Goal: Use online tool/utility: Utilize a website feature to perform a specific function

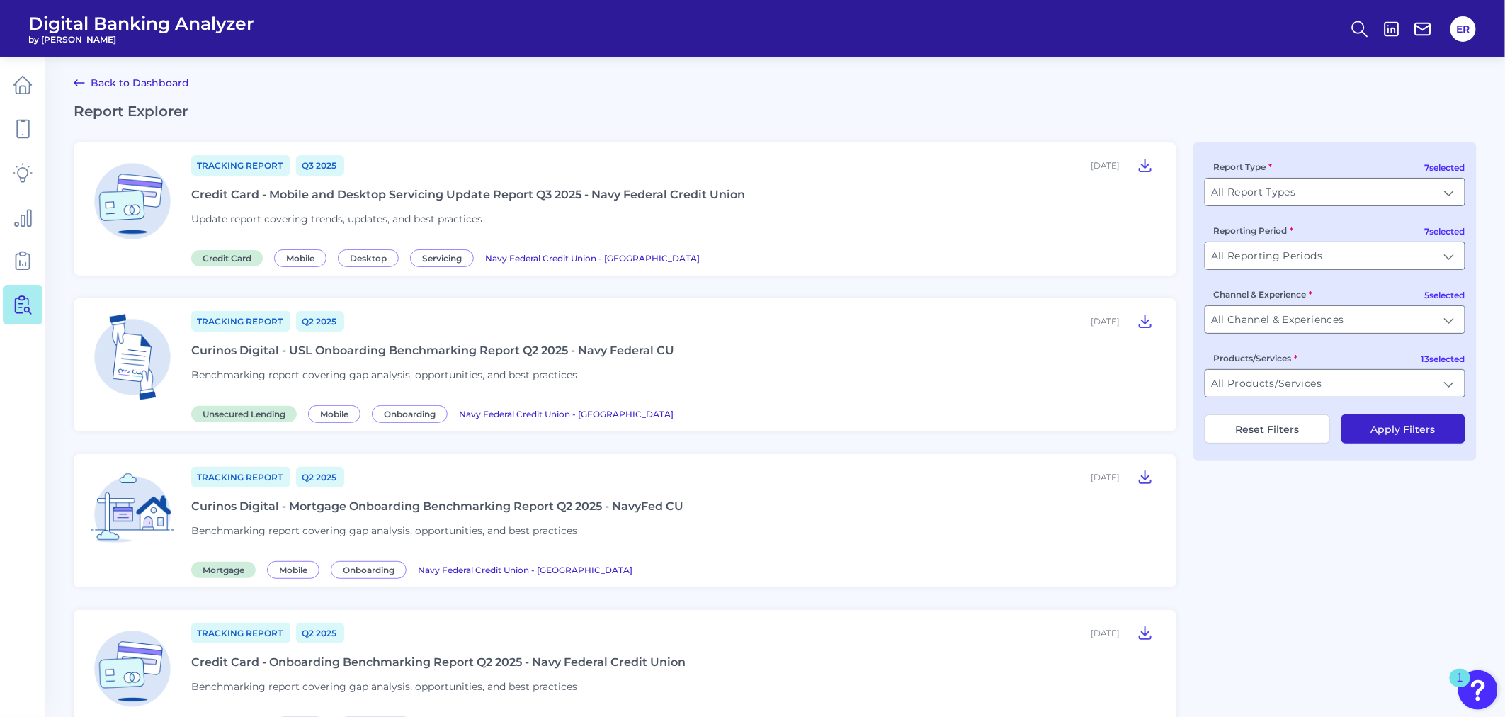
click at [139, 81] on link "Back to Dashboard" at bounding box center [131, 82] width 115 height 17
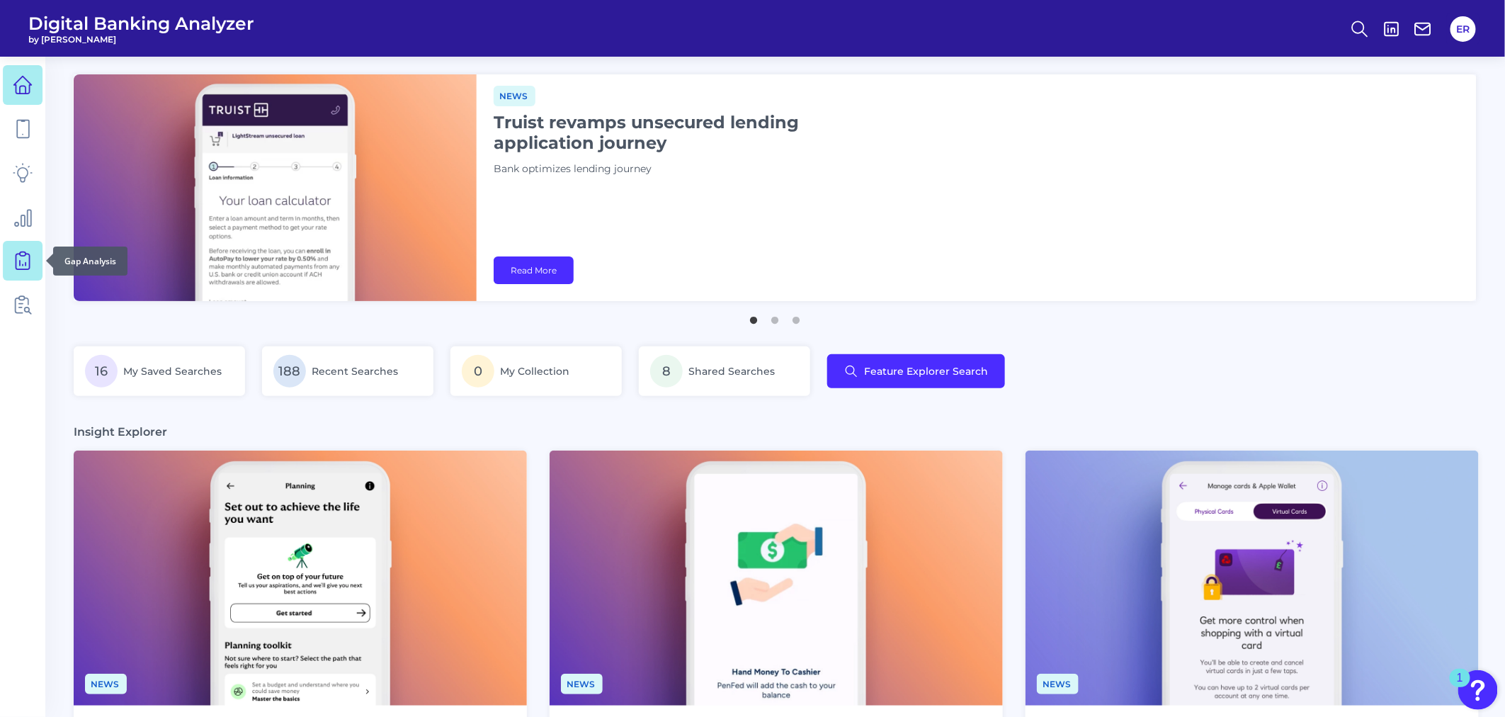
click at [32, 249] on link at bounding box center [23, 261] width 40 height 40
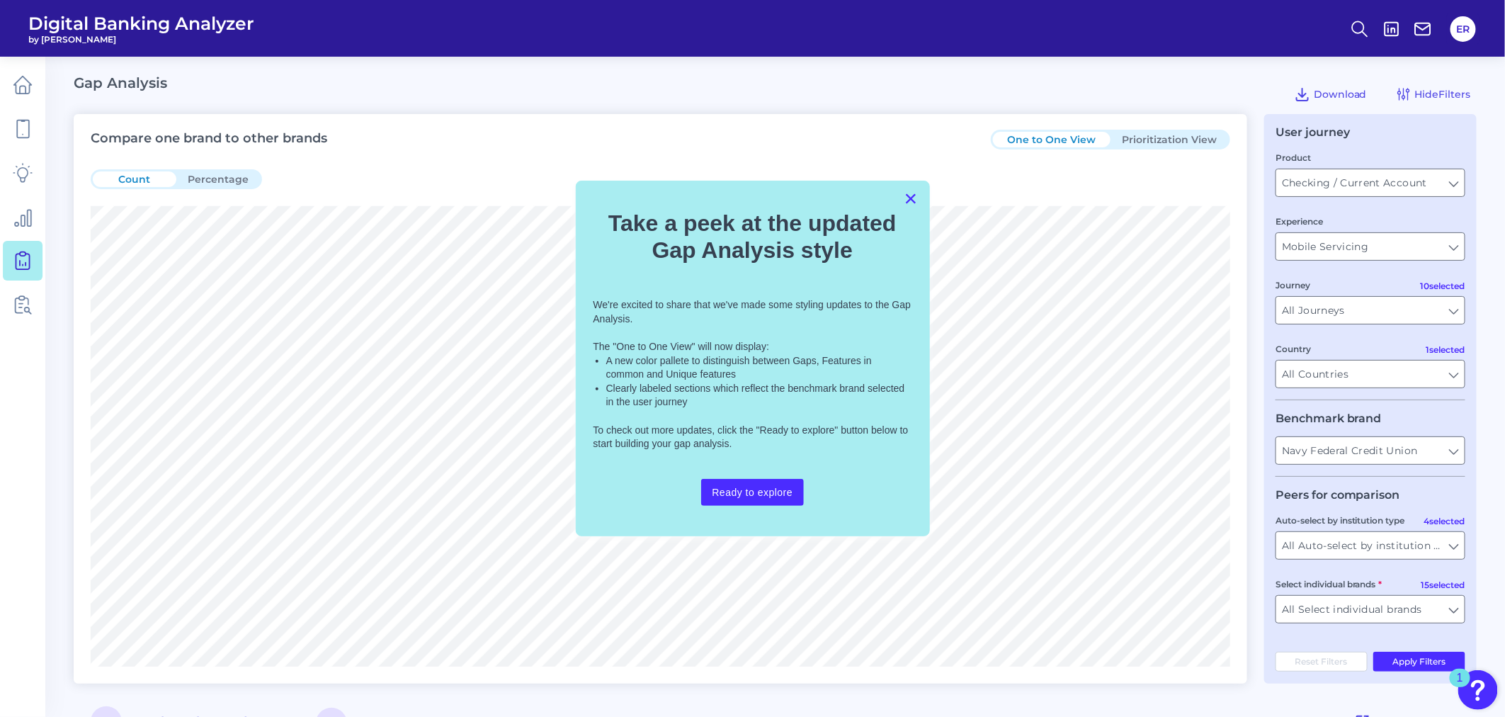
click at [911, 197] on button "×" at bounding box center [910, 198] width 13 height 23
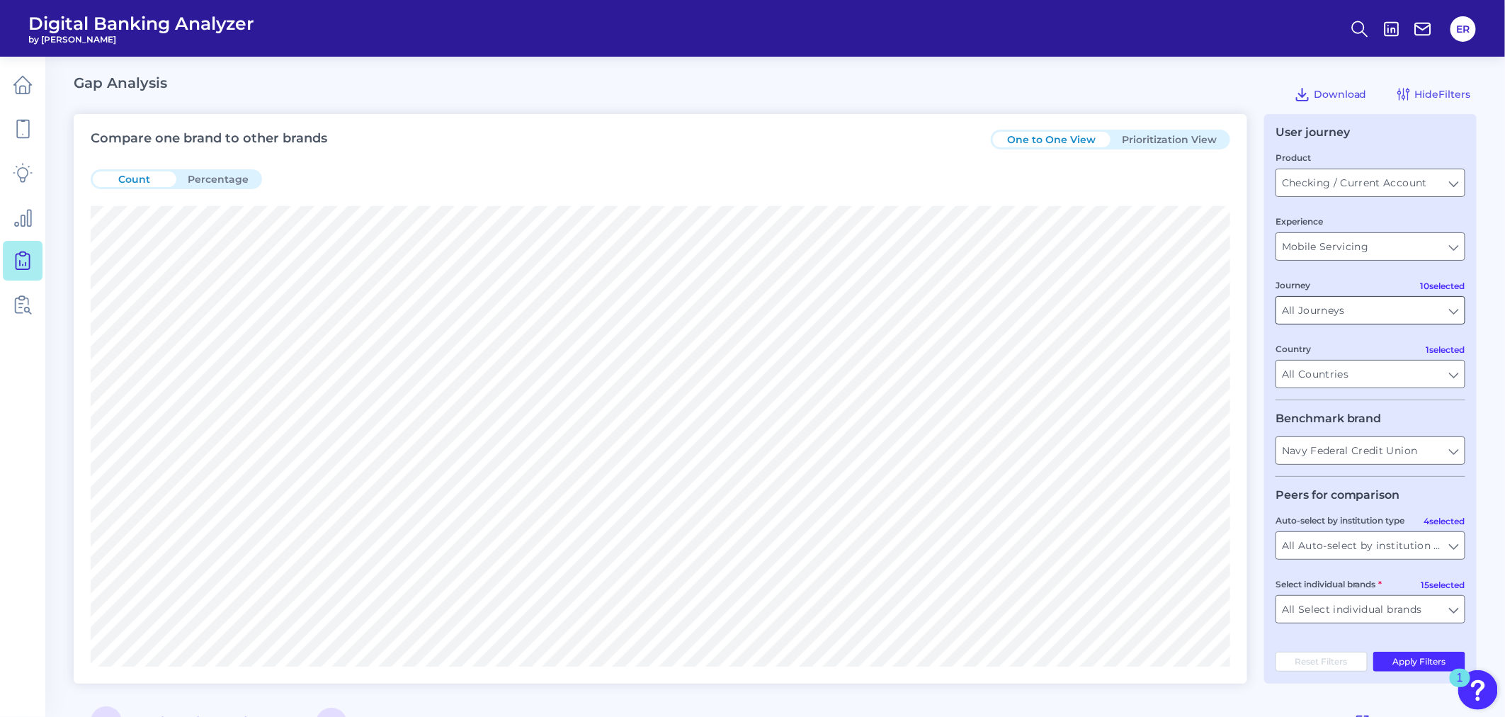
click at [1448, 317] on input "All Journeys" at bounding box center [1370, 310] width 188 height 27
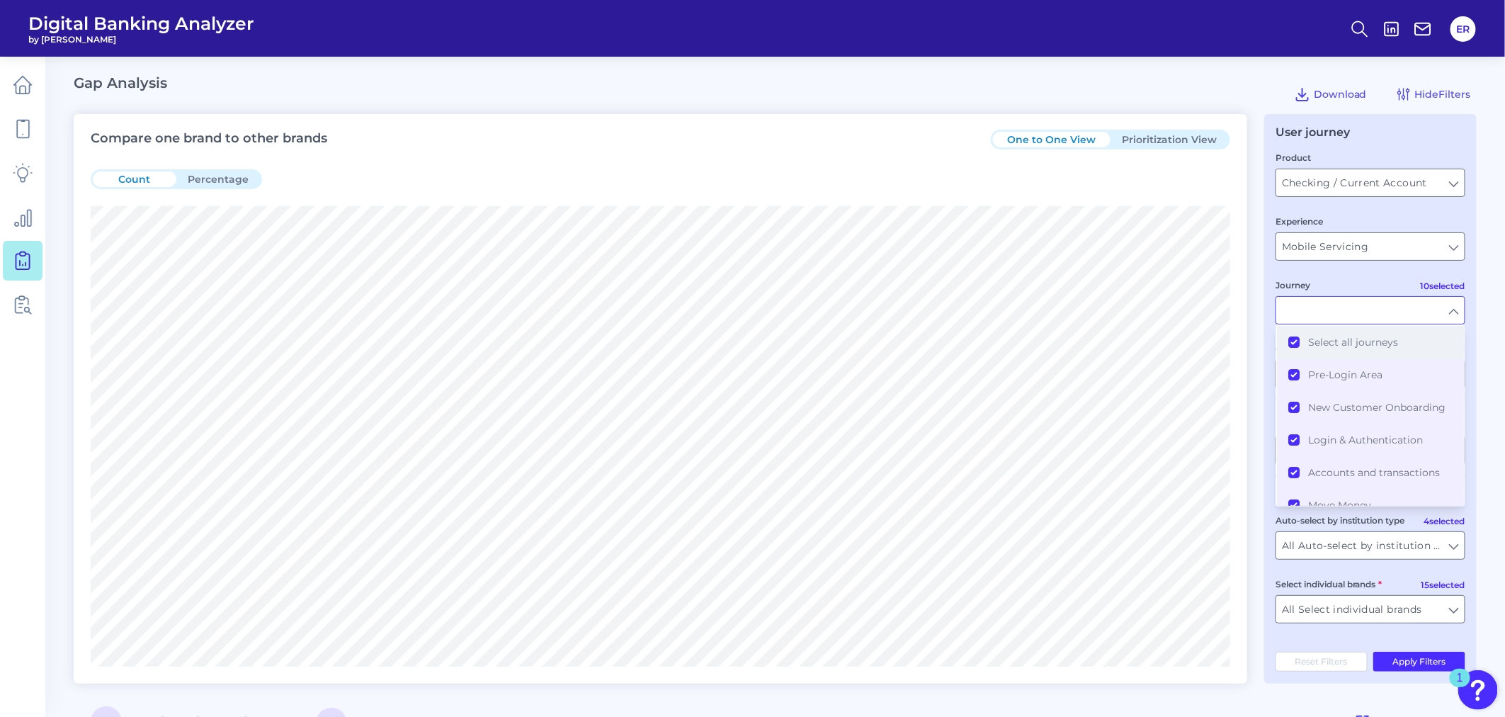
click at [1287, 343] on button "Select all journeys" at bounding box center [1370, 342] width 187 height 33
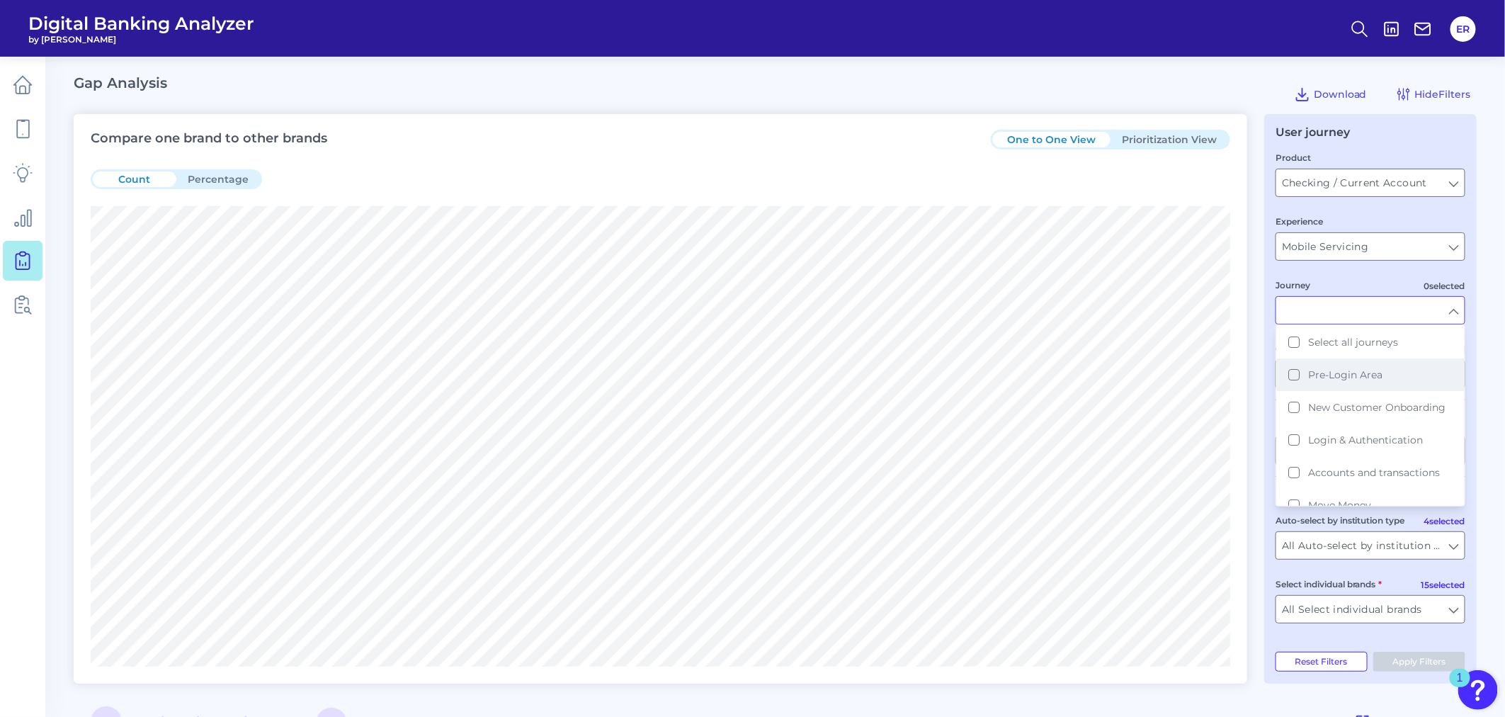
click at [1291, 379] on button "Pre-Login Area" at bounding box center [1370, 374] width 187 height 33
click at [1292, 409] on button "New Customer Onboarding" at bounding box center [1370, 407] width 187 height 33
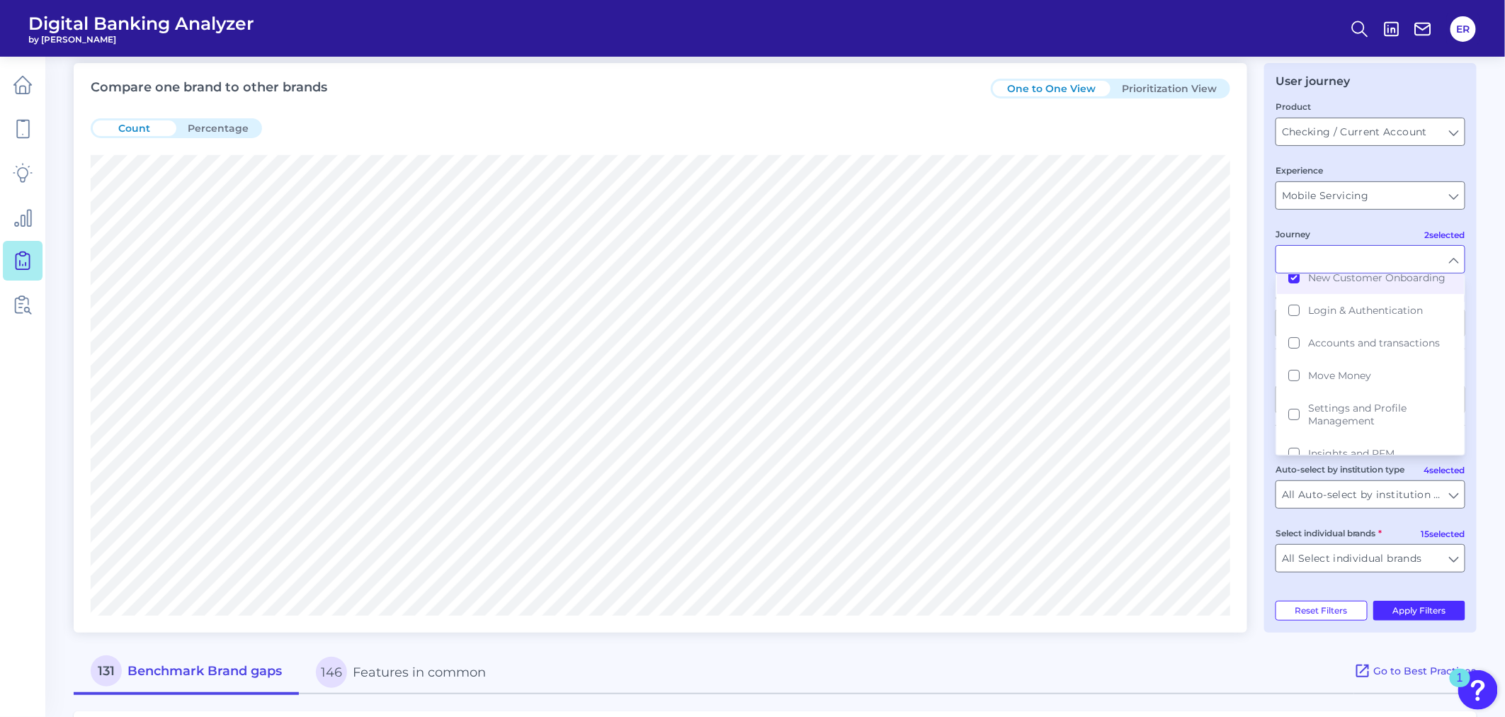
scroll to position [79, 0]
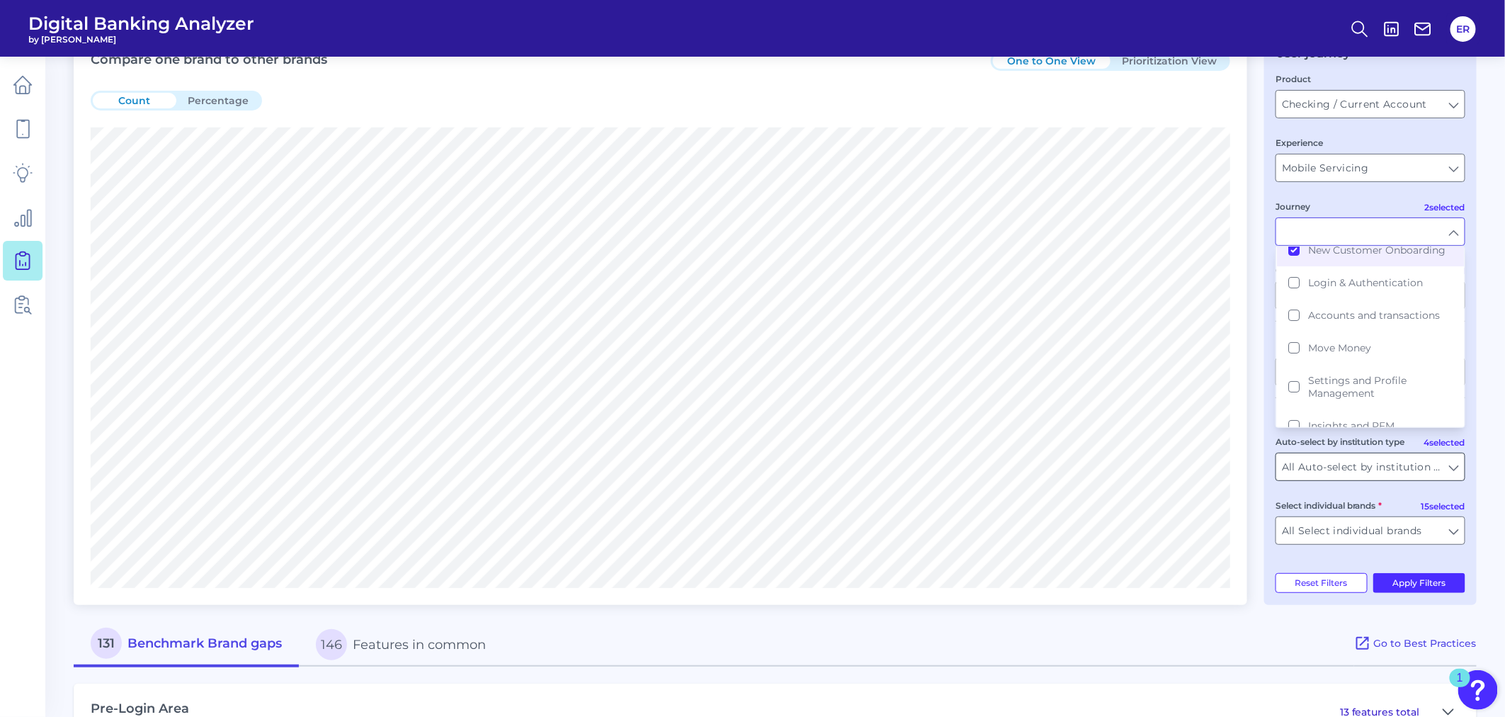
click at [1453, 468] on input "All Auto-select by institution types" at bounding box center [1370, 466] width 188 height 27
type input "Pre-Login Area, New Customer Onboarding"
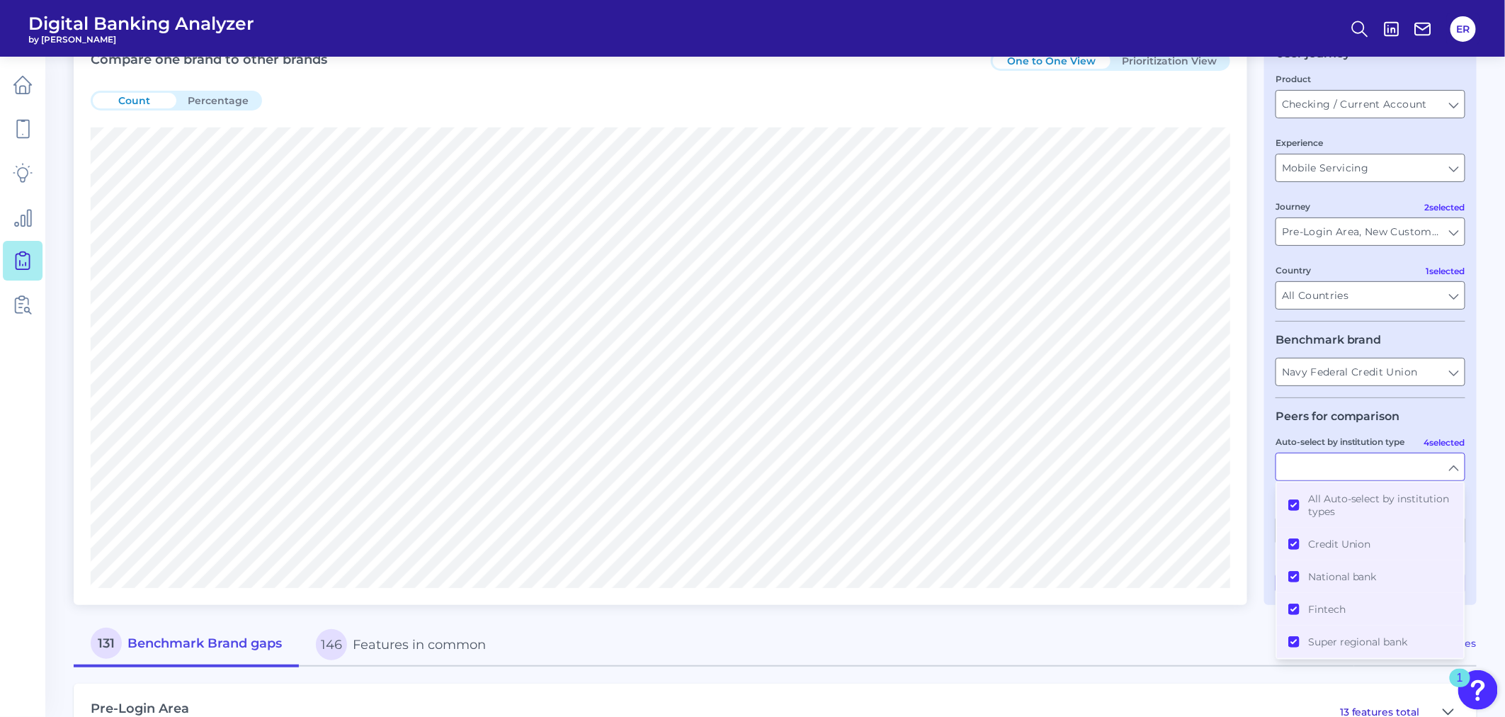
click at [1169, 642] on div "131 Benchmark Brand gaps 146 Features in common" at bounding box center [714, 644] width 1280 height 45
type input "All Auto-select by institution types"
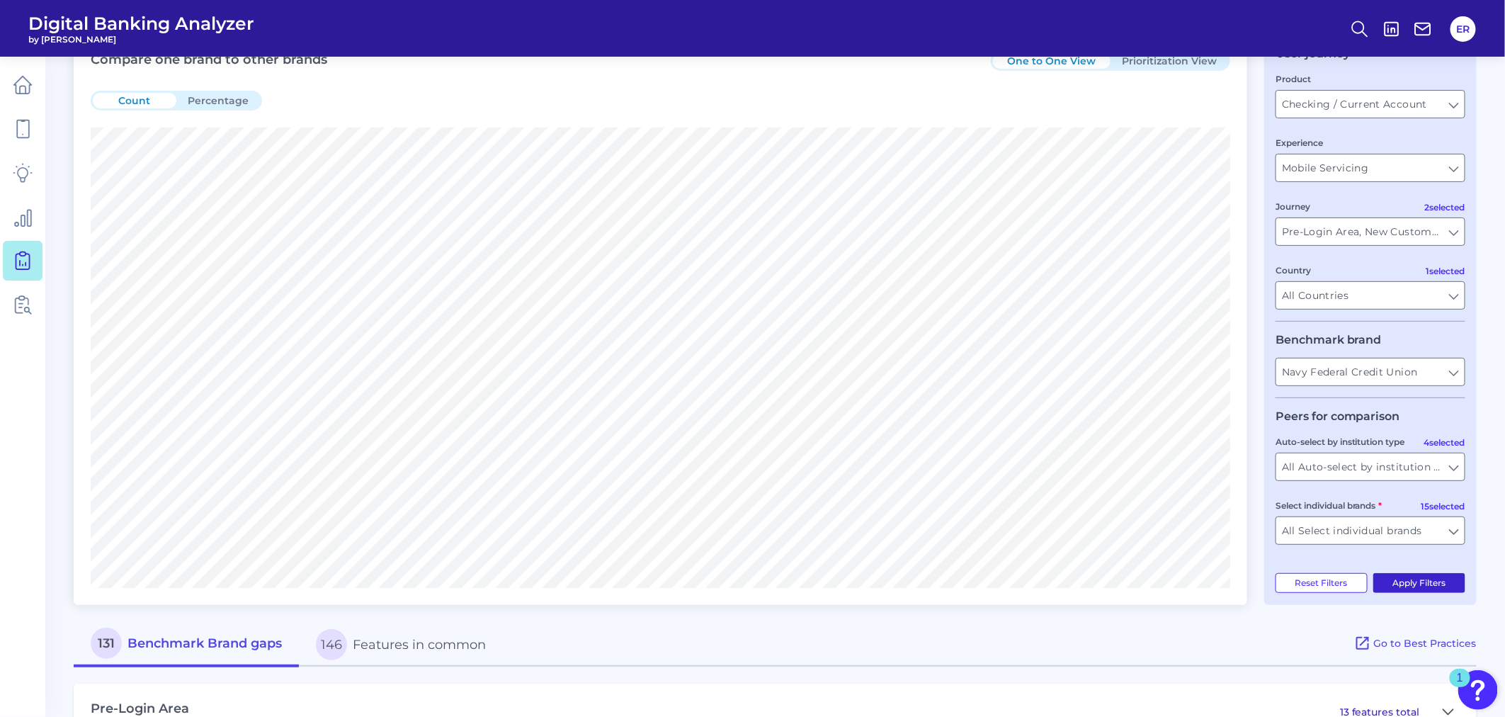
click at [1440, 592] on button "Apply Filters" at bounding box center [1419, 583] width 93 height 20
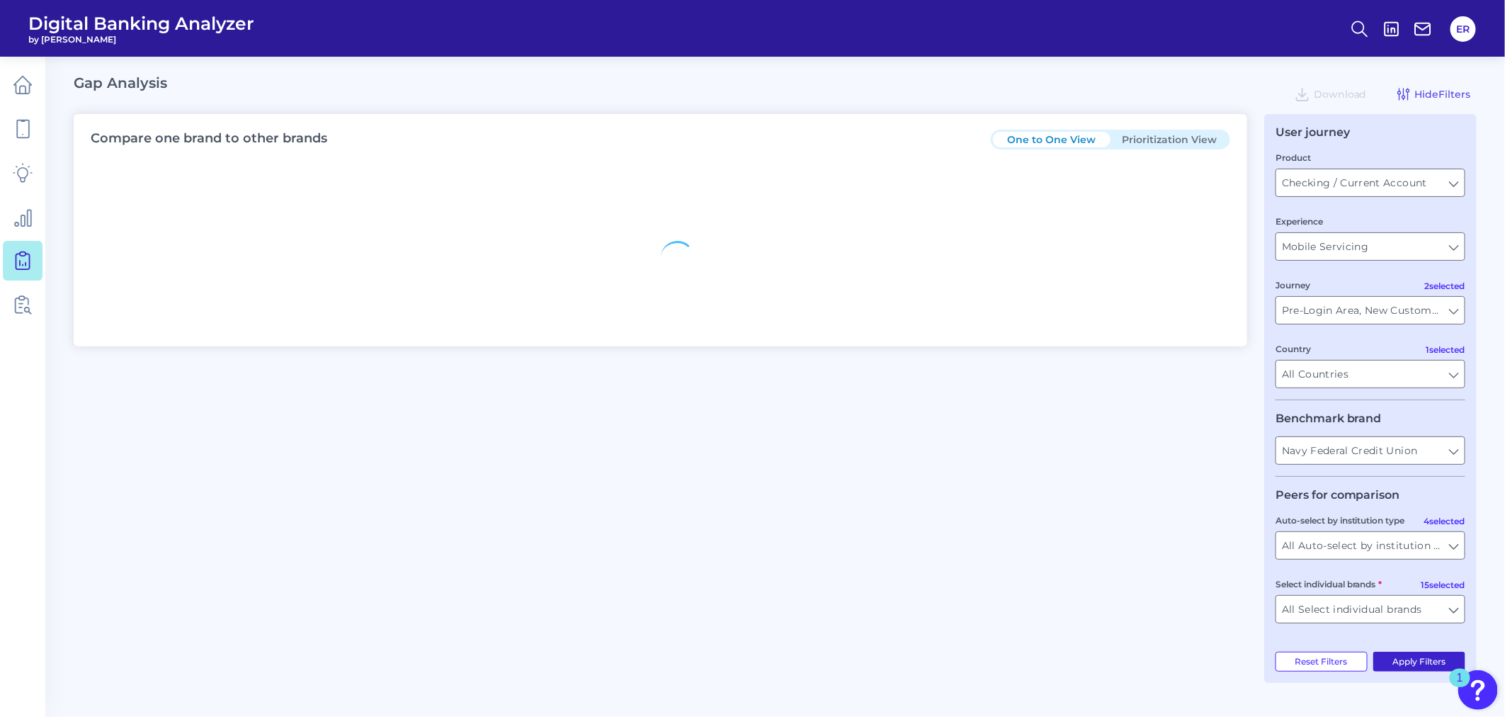
scroll to position [0, 0]
click at [1200, 133] on button "Prioritization View" at bounding box center [1169, 140] width 118 height 16
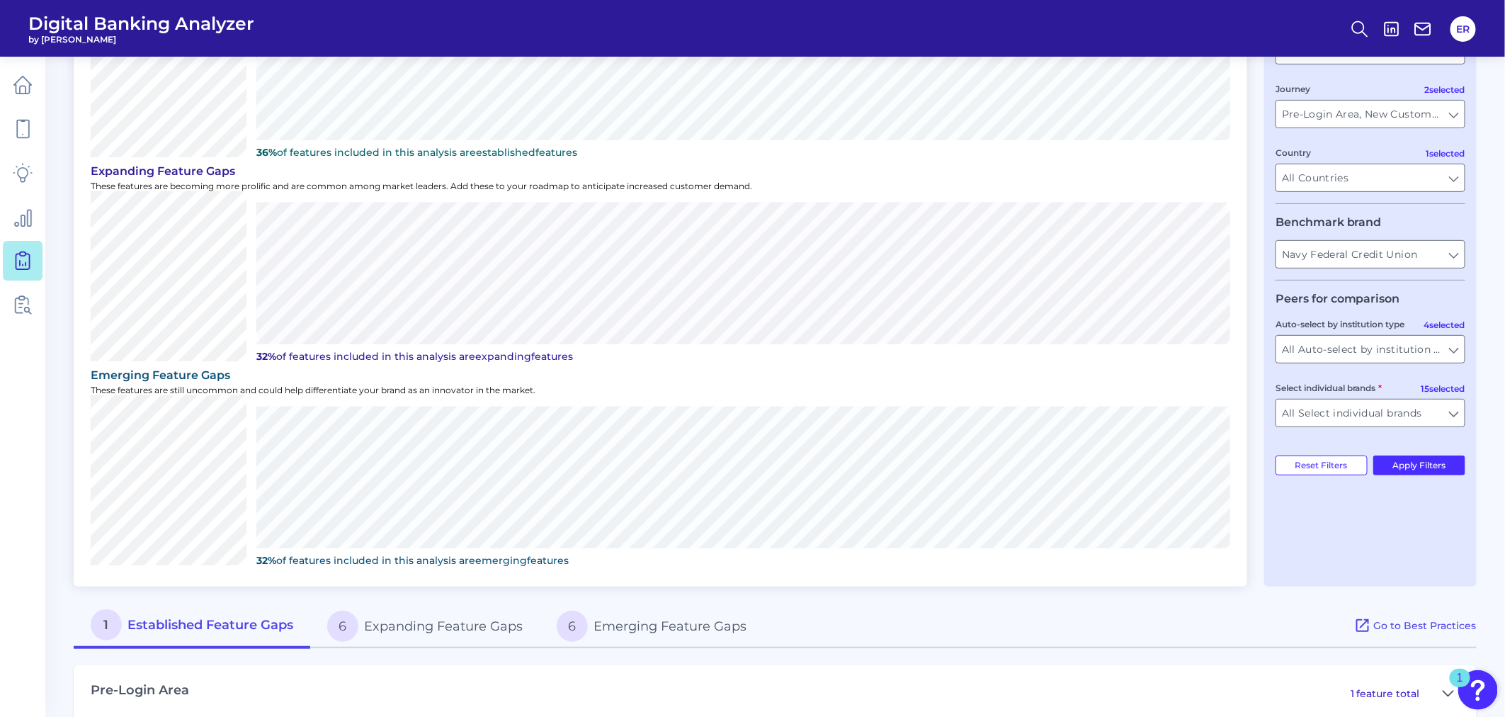
scroll to position [218, 0]
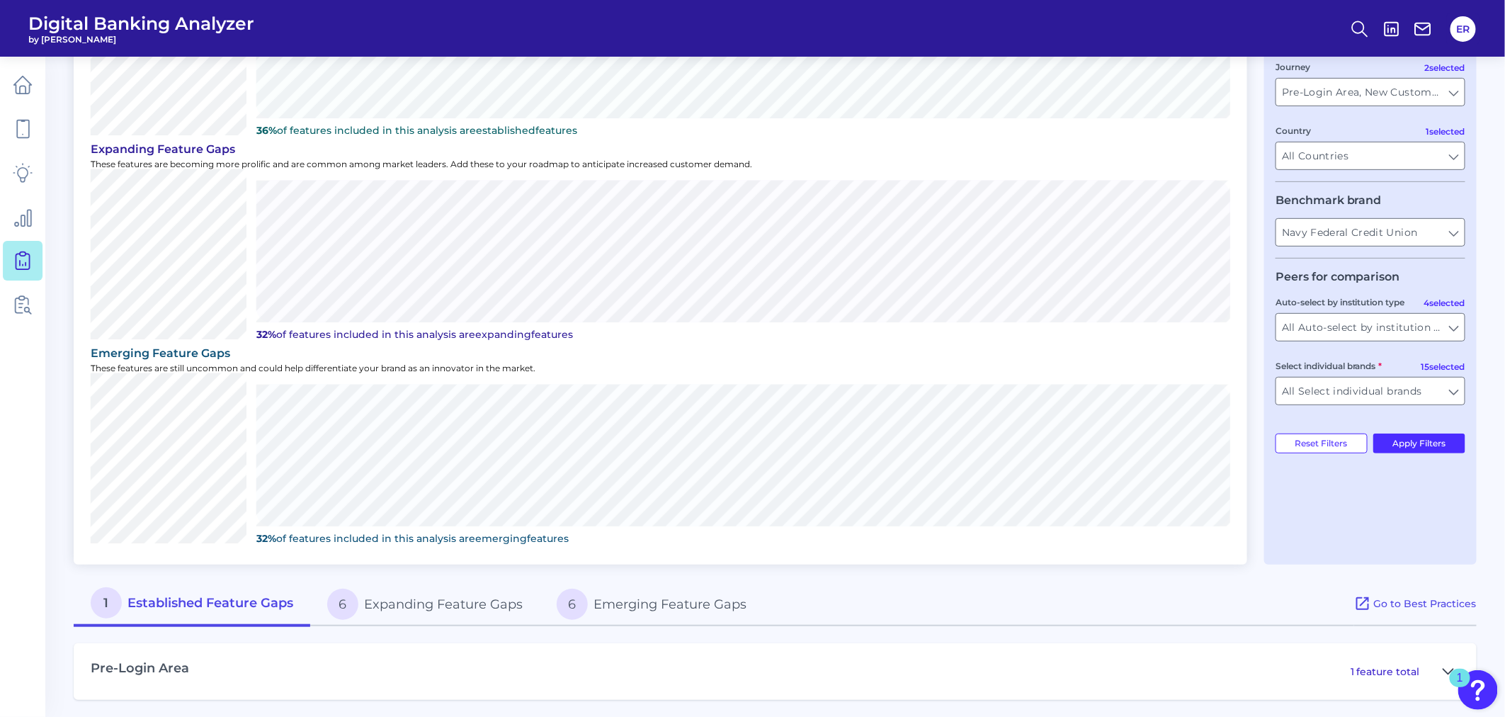
click at [1447, 667] on icon at bounding box center [1448, 671] width 11 height 17
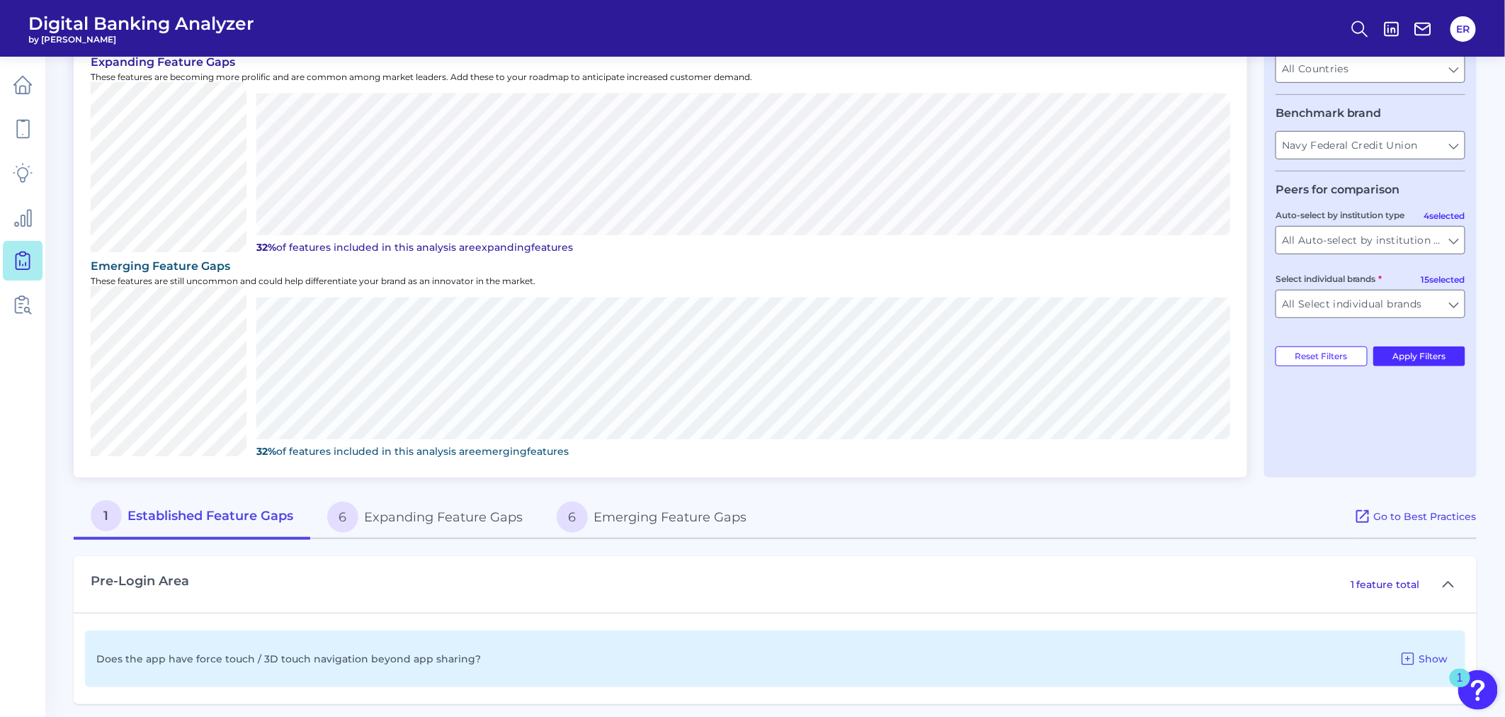
scroll to position [310, 0]
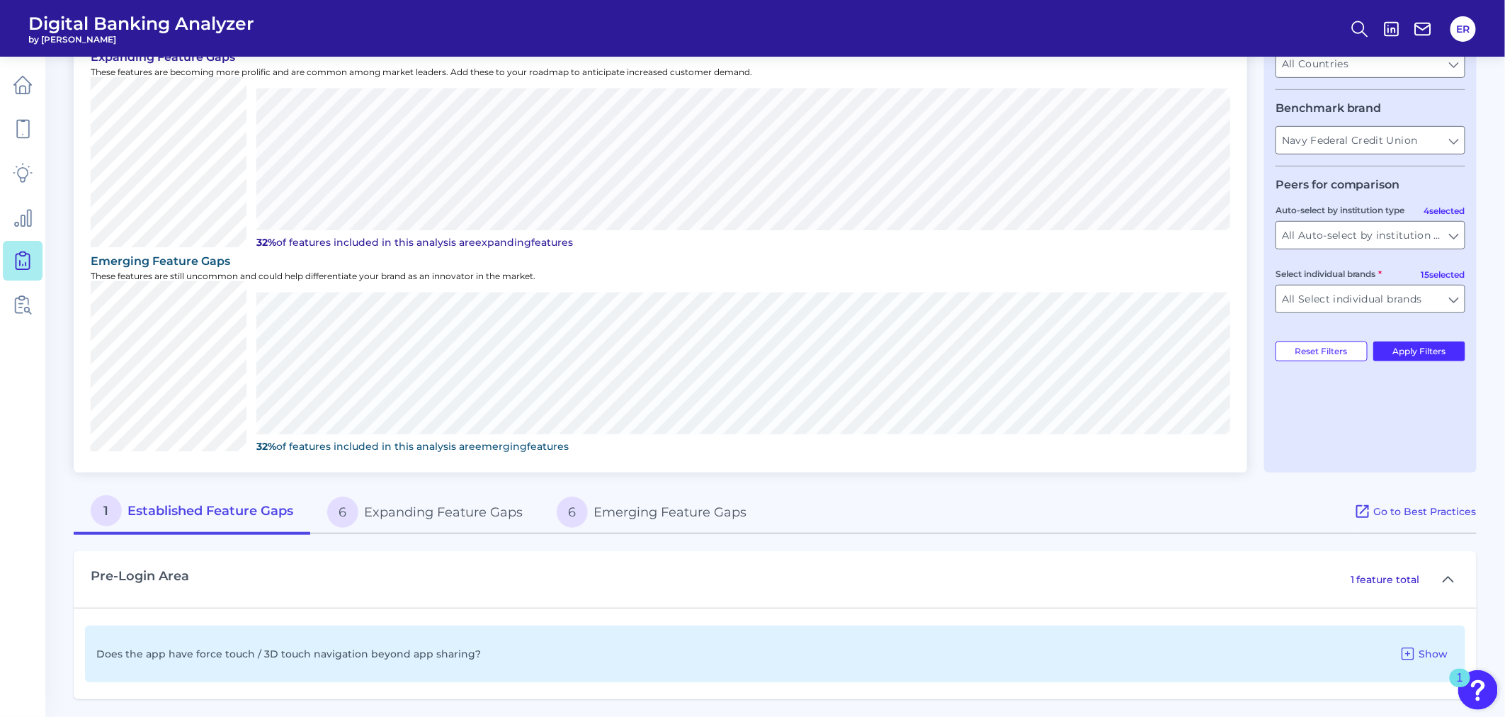
click at [462, 506] on button "6 Expanding Feature Gaps" at bounding box center [424, 511] width 229 height 45
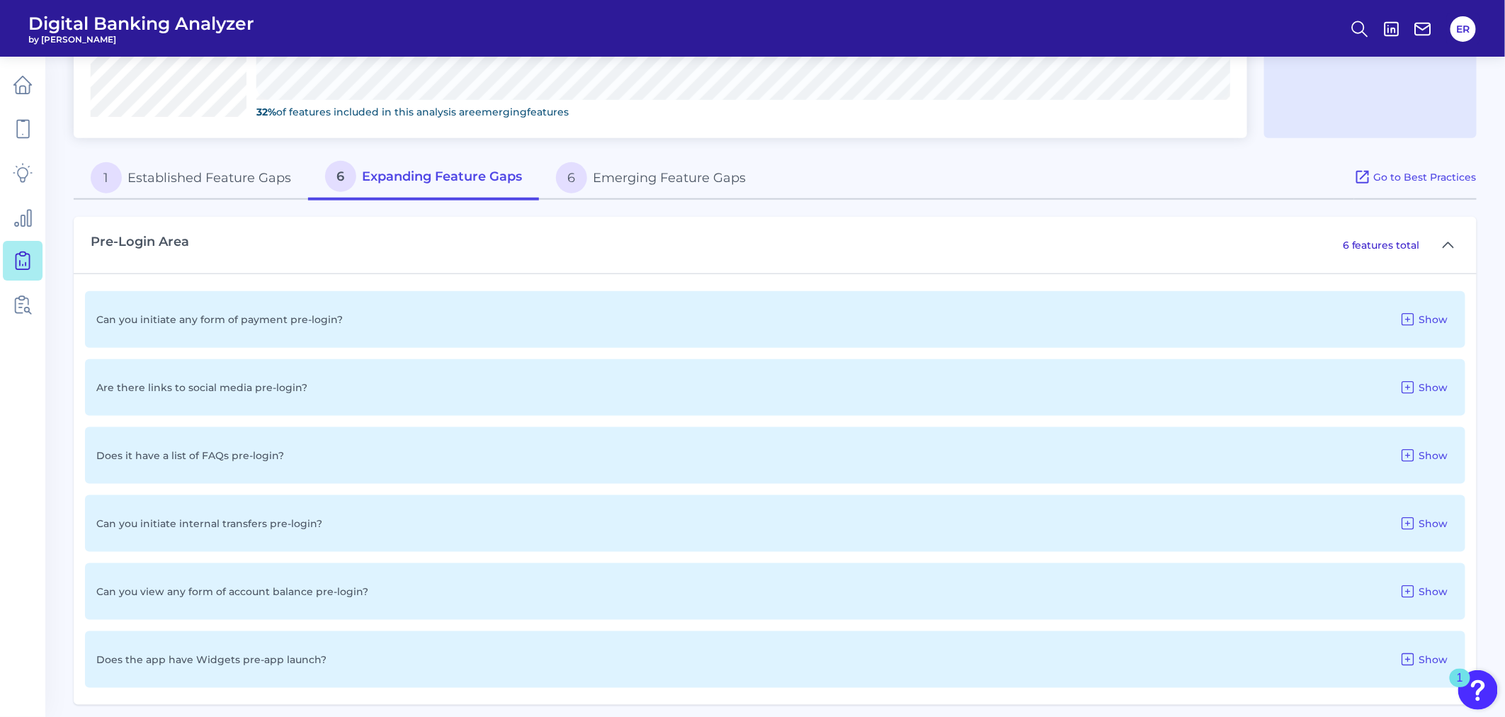
scroll to position [649, 0]
click at [643, 173] on button "6 Emerging Feature Gaps" at bounding box center [651, 172] width 224 height 45
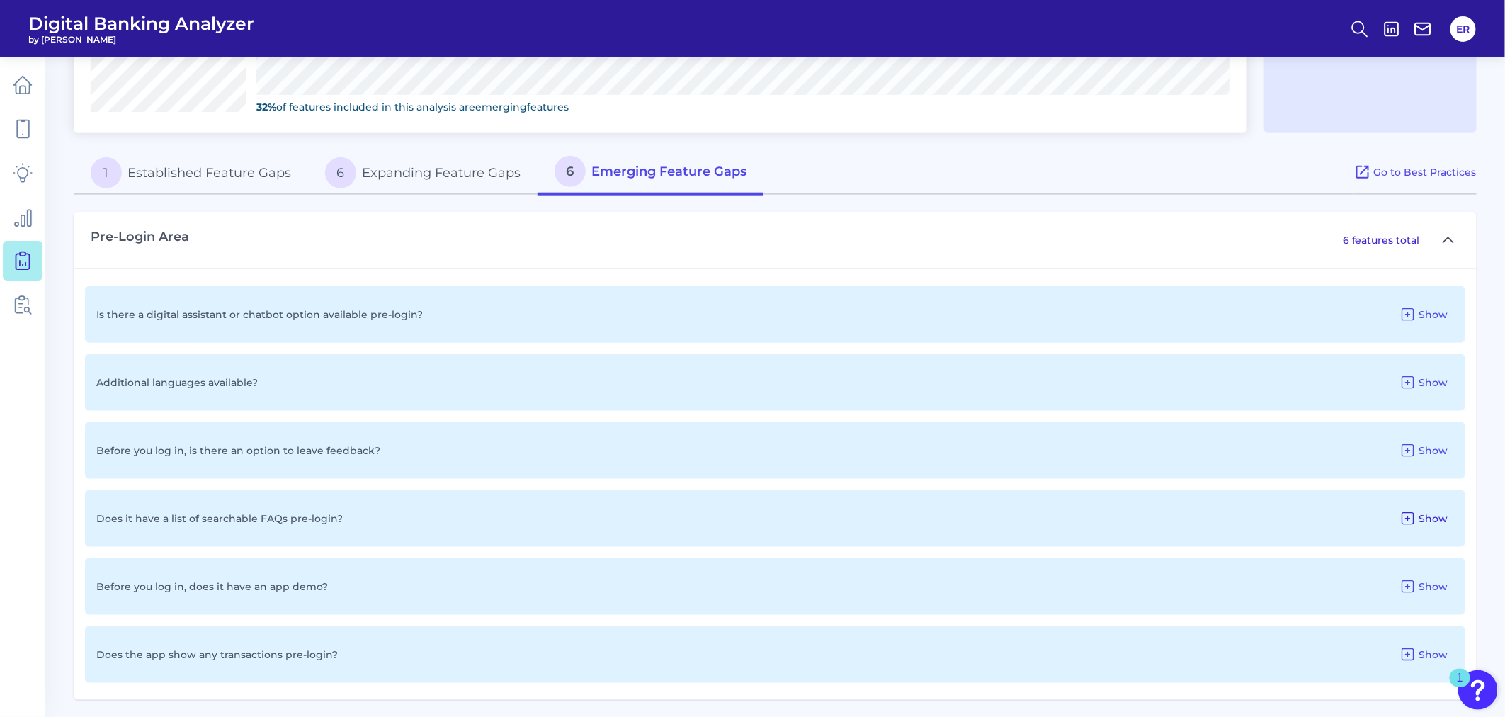
click at [1406, 515] on icon at bounding box center [1407, 518] width 17 height 17
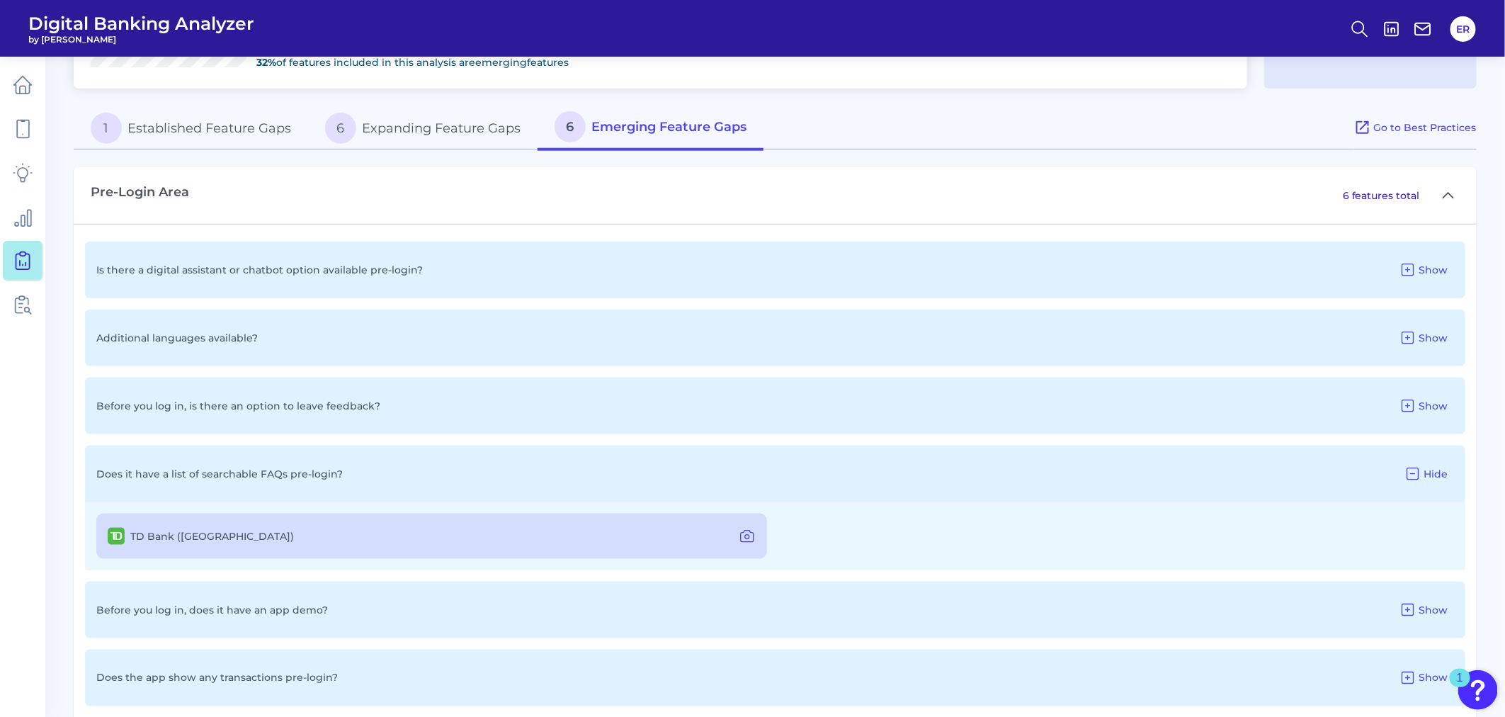
scroll to position [718, 0]
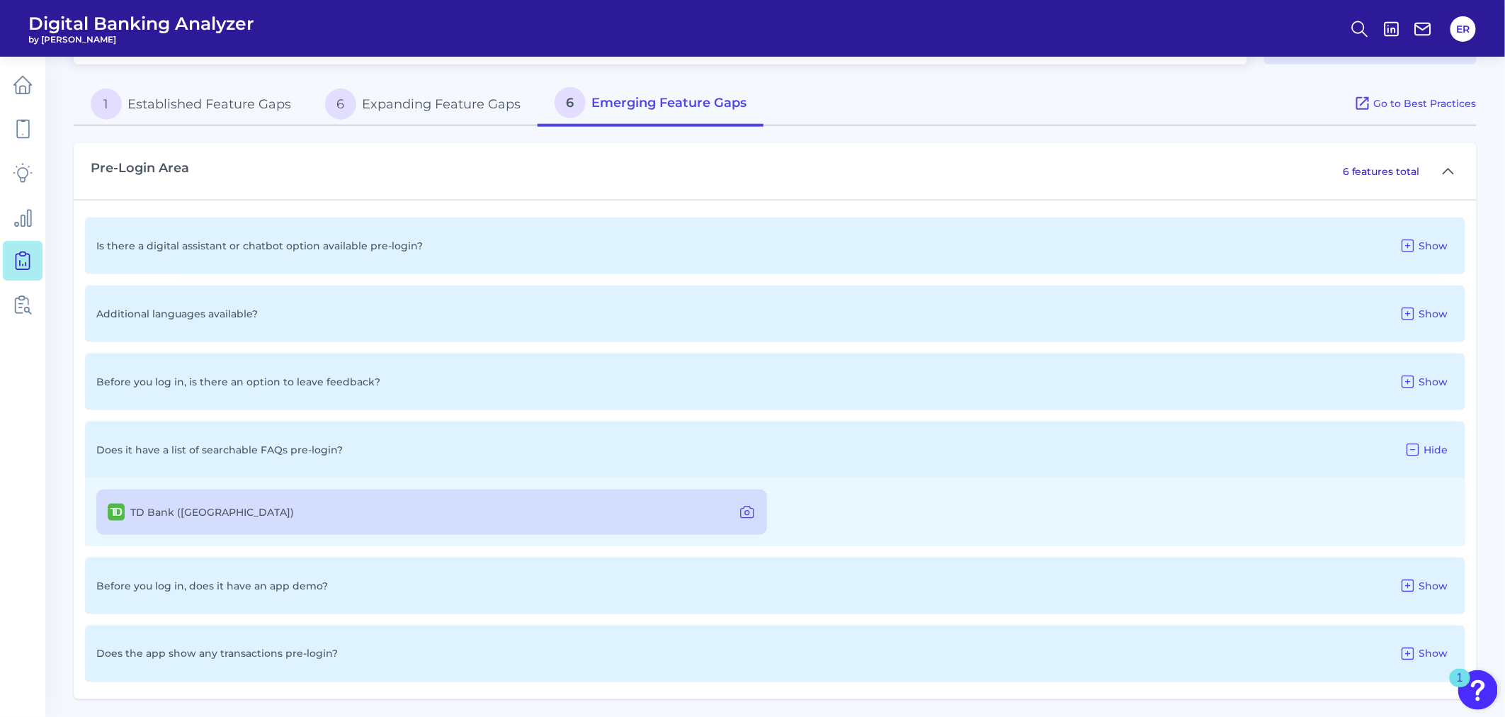
click at [628, 518] on div "TD Bank ([GEOGRAPHIC_DATA])" at bounding box center [431, 511] width 671 height 45
click at [746, 508] on icon at bounding box center [747, 512] width 17 height 17
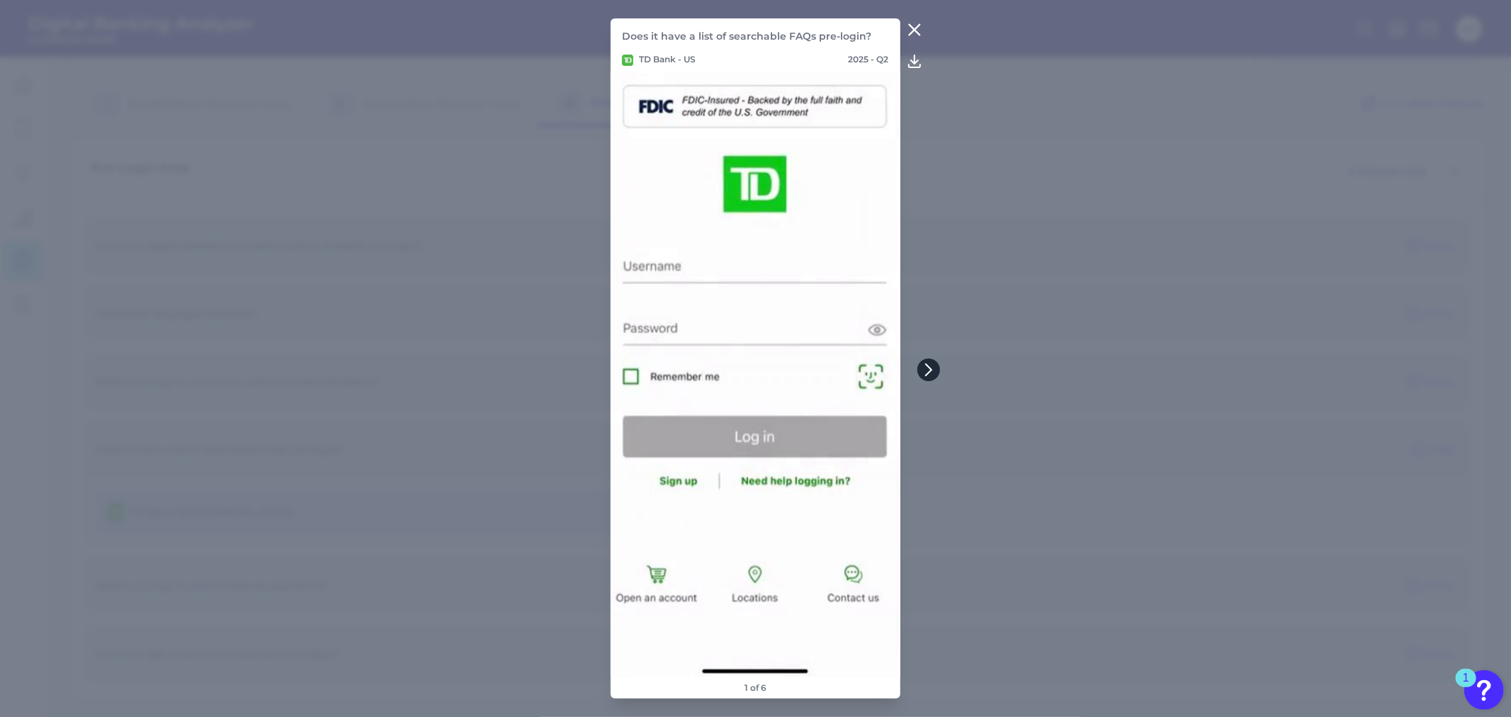
click at [921, 365] on button at bounding box center [928, 369] width 23 height 23
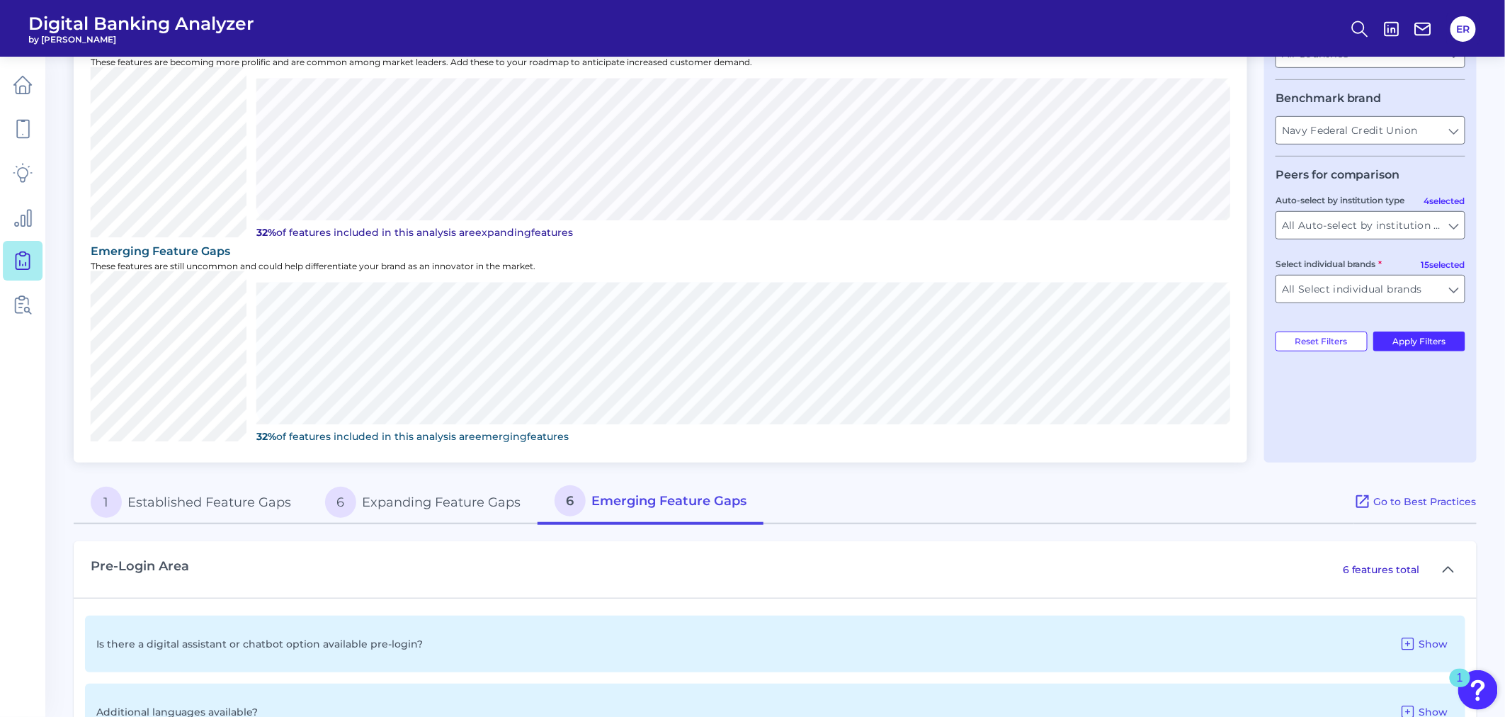
scroll to position [314, 0]
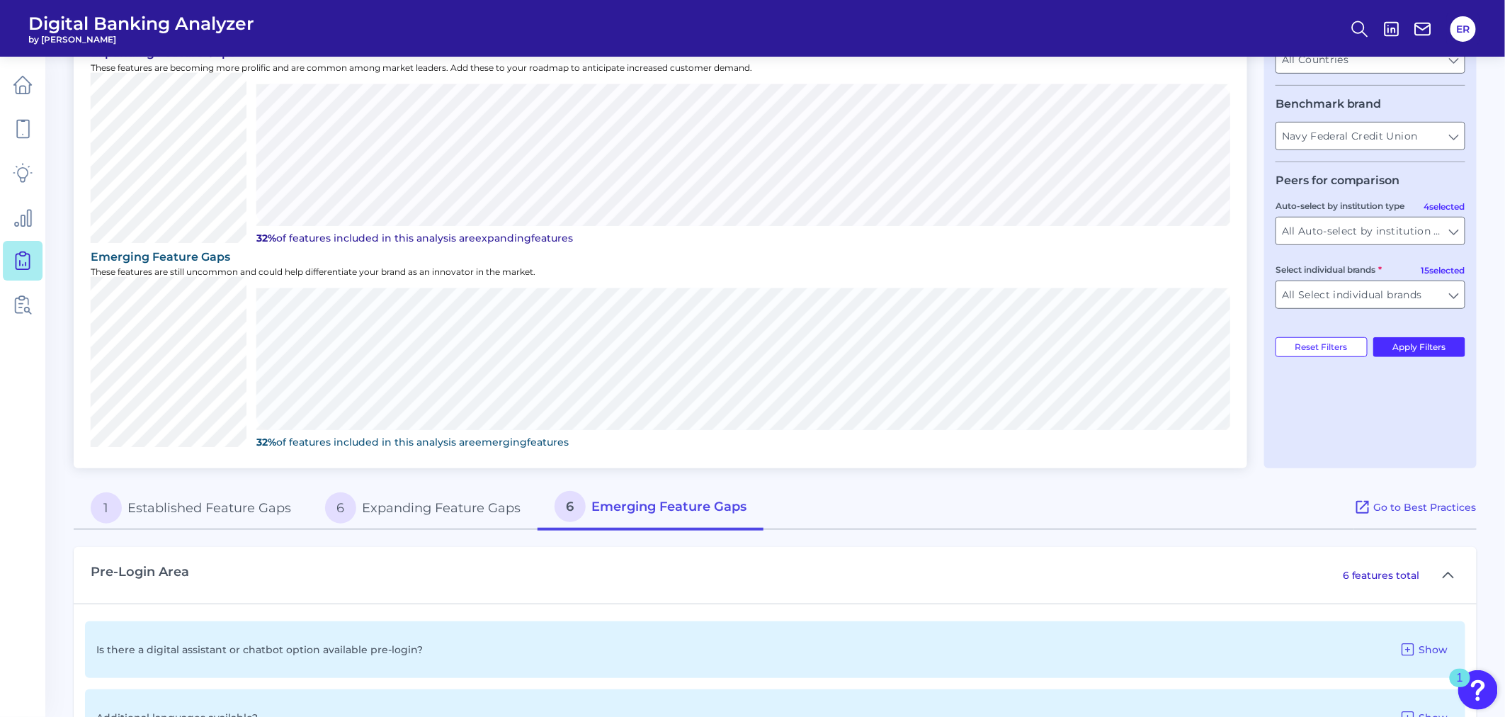
click at [402, 492] on button "6 Expanding Feature Gaps" at bounding box center [422, 507] width 229 height 45
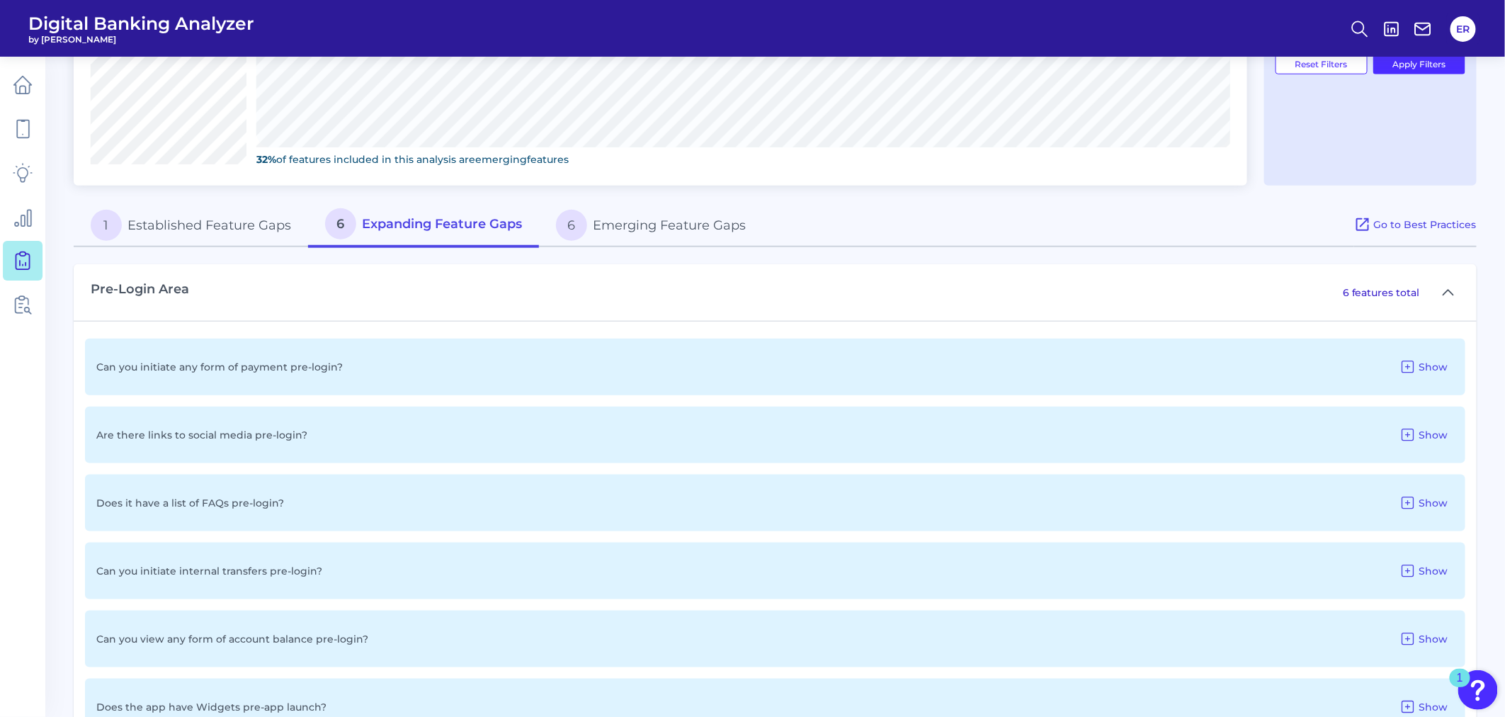
scroll to position [649, 0]
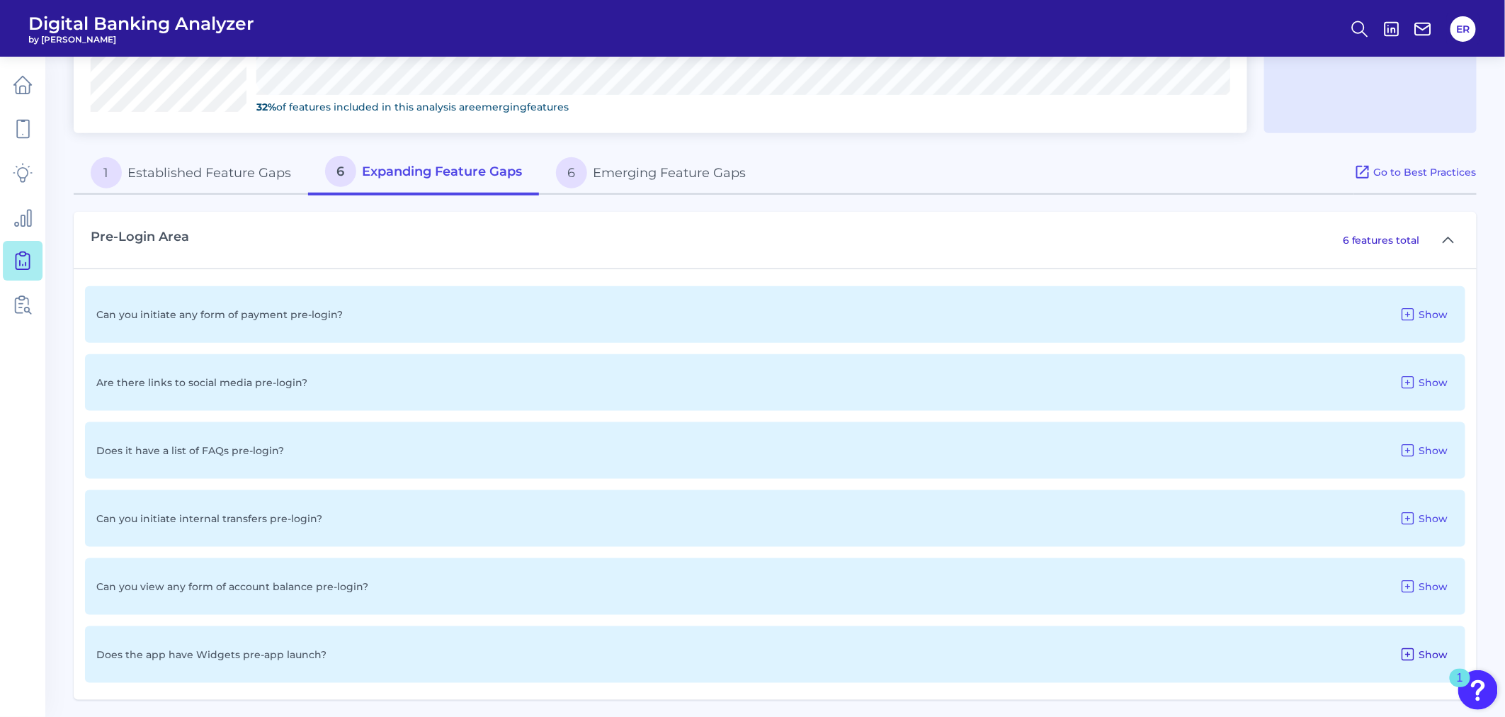
click at [1402, 648] on icon at bounding box center [1407, 654] width 17 height 17
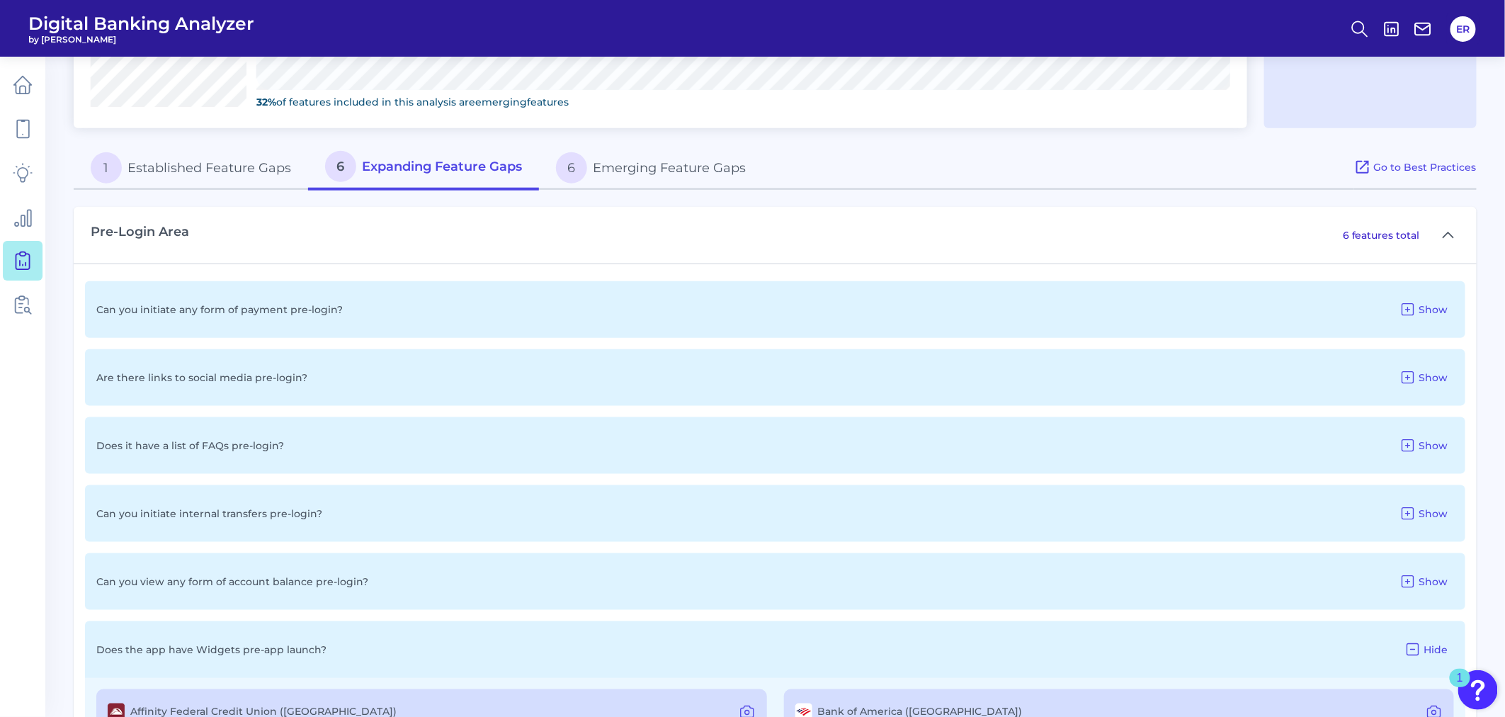
scroll to position [777, 0]
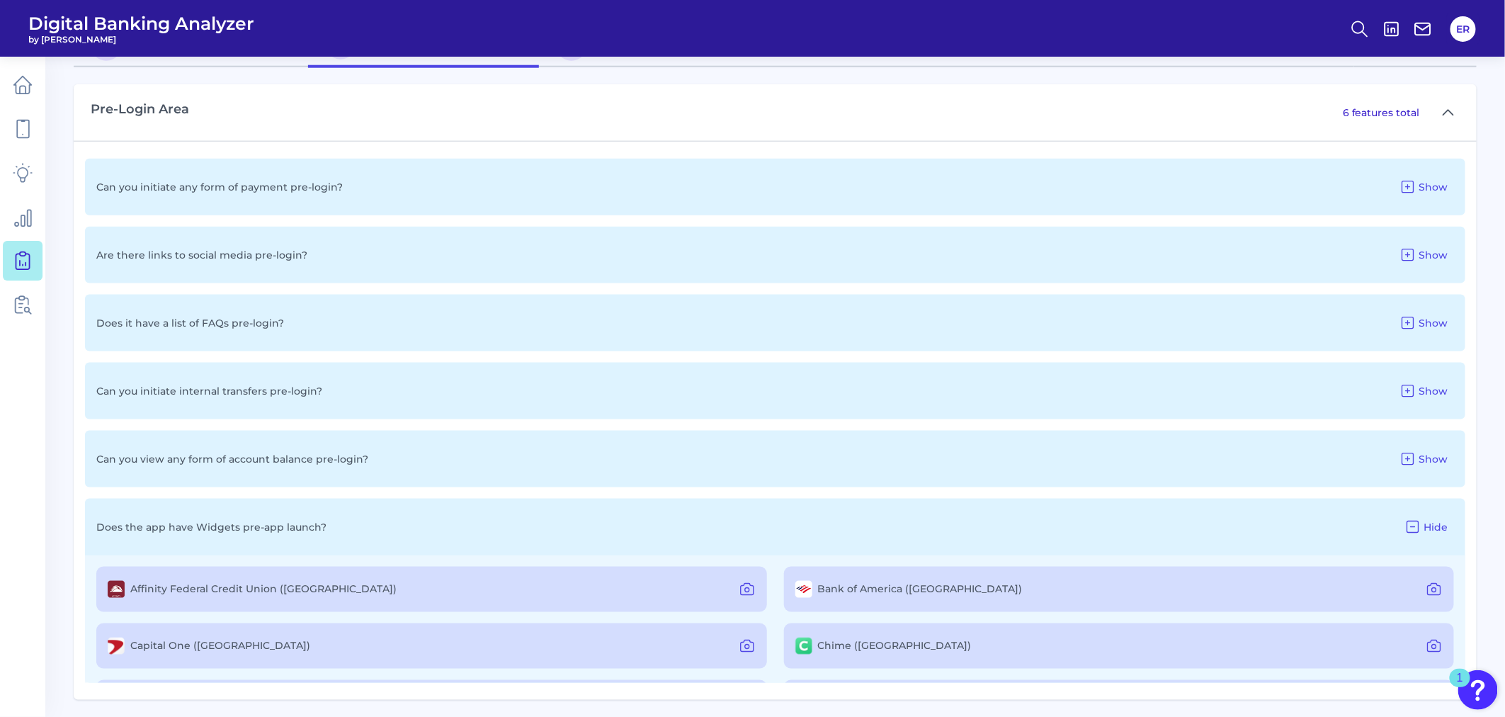
click at [834, 644] on label "Chime ([GEOGRAPHIC_DATA])" at bounding box center [895, 645] width 154 height 13
click at [1426, 641] on icon at bounding box center [1434, 645] width 17 height 17
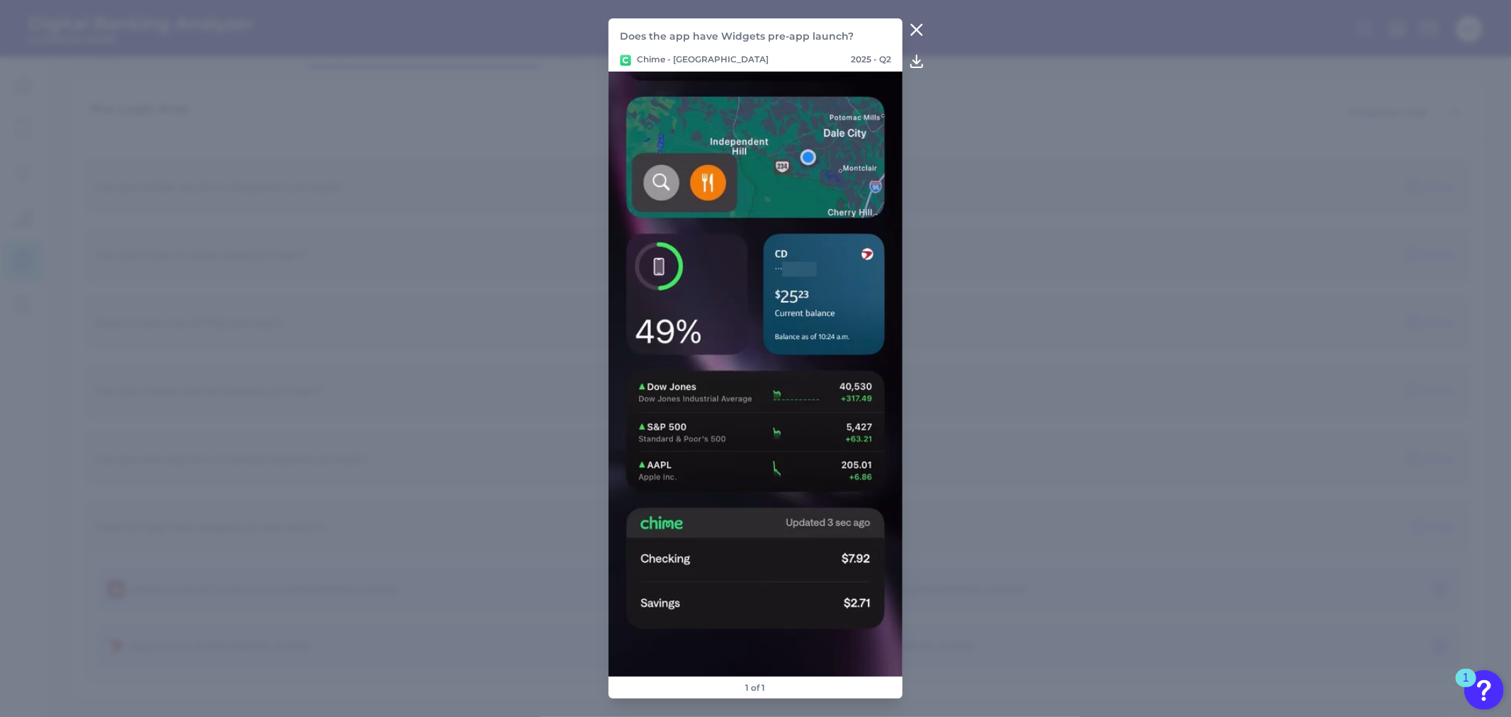
click at [911, 30] on icon at bounding box center [916, 29] width 17 height 17
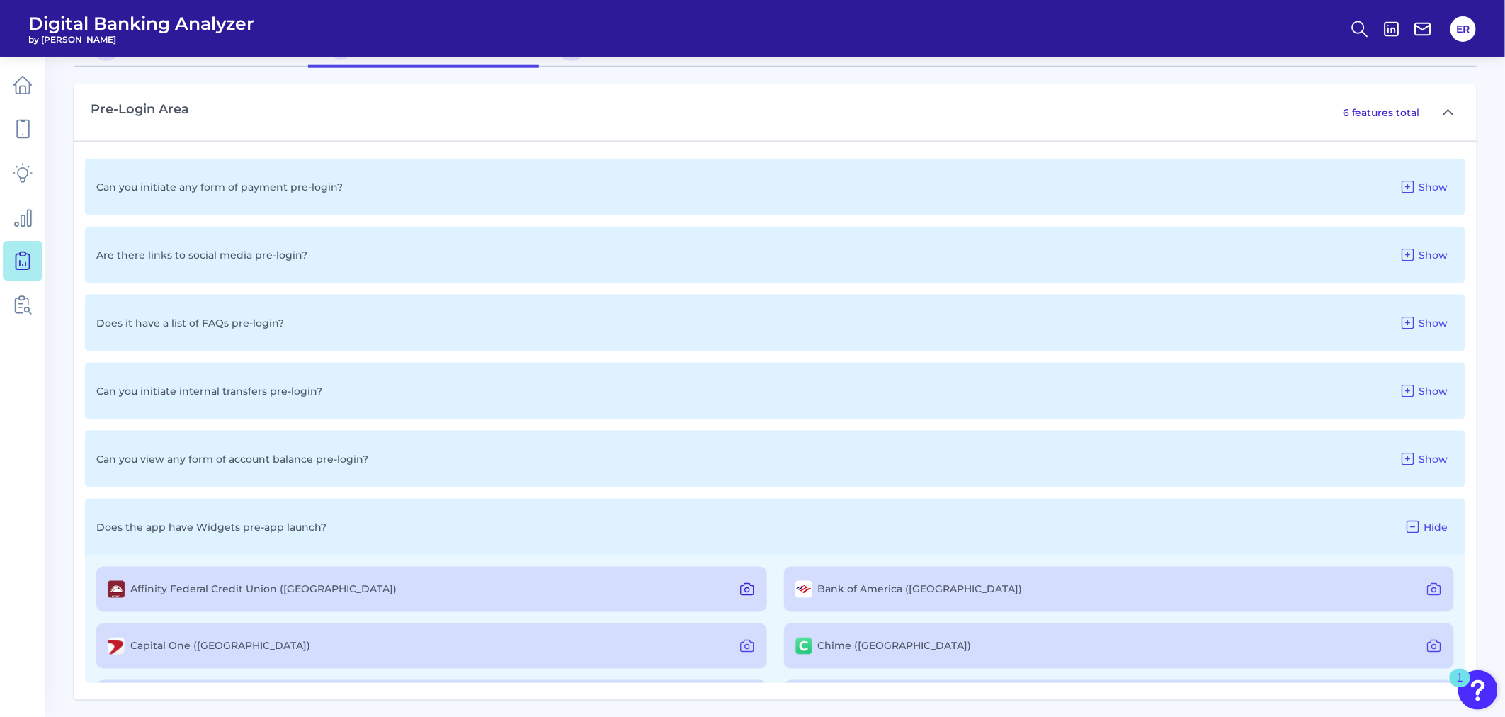
click at [744, 583] on icon at bounding box center [747, 589] width 17 height 17
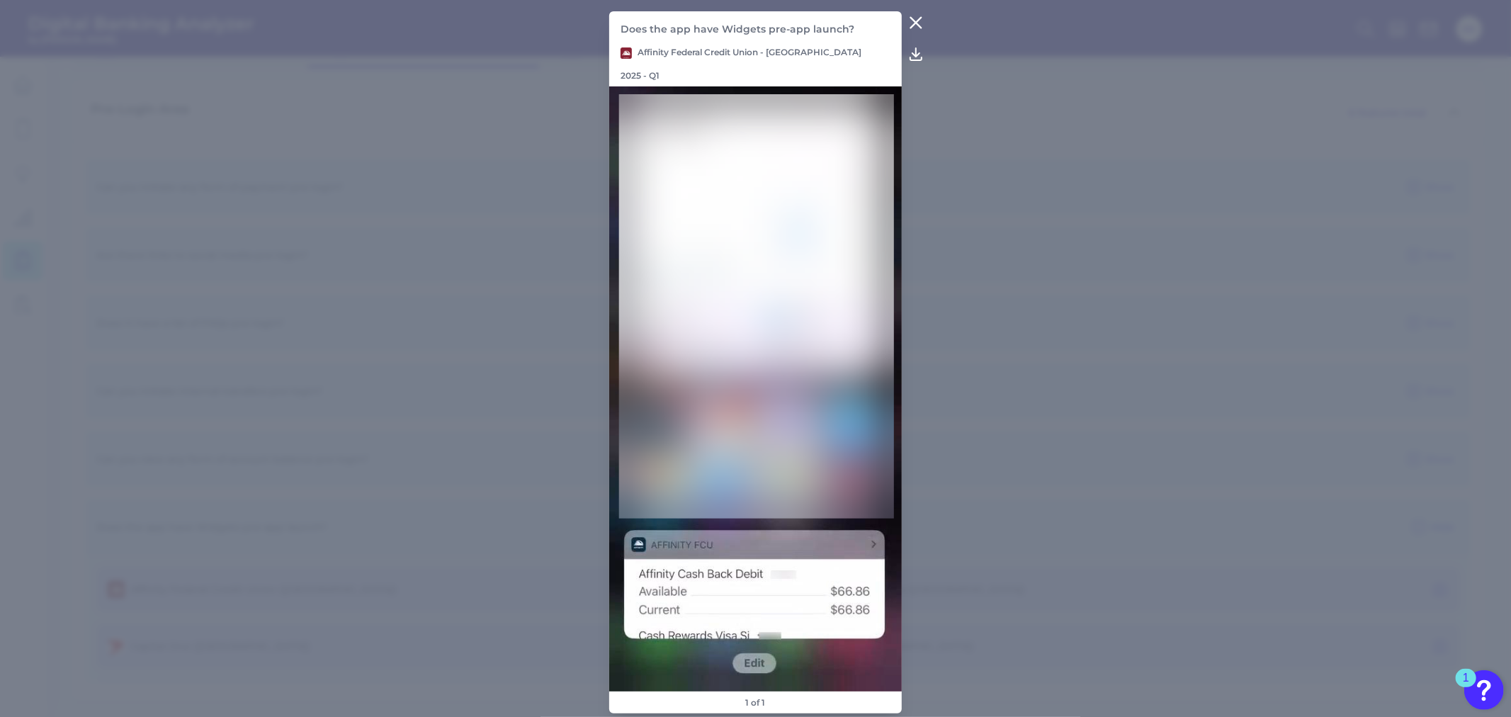
click at [922, 31] on icon at bounding box center [915, 22] width 17 height 17
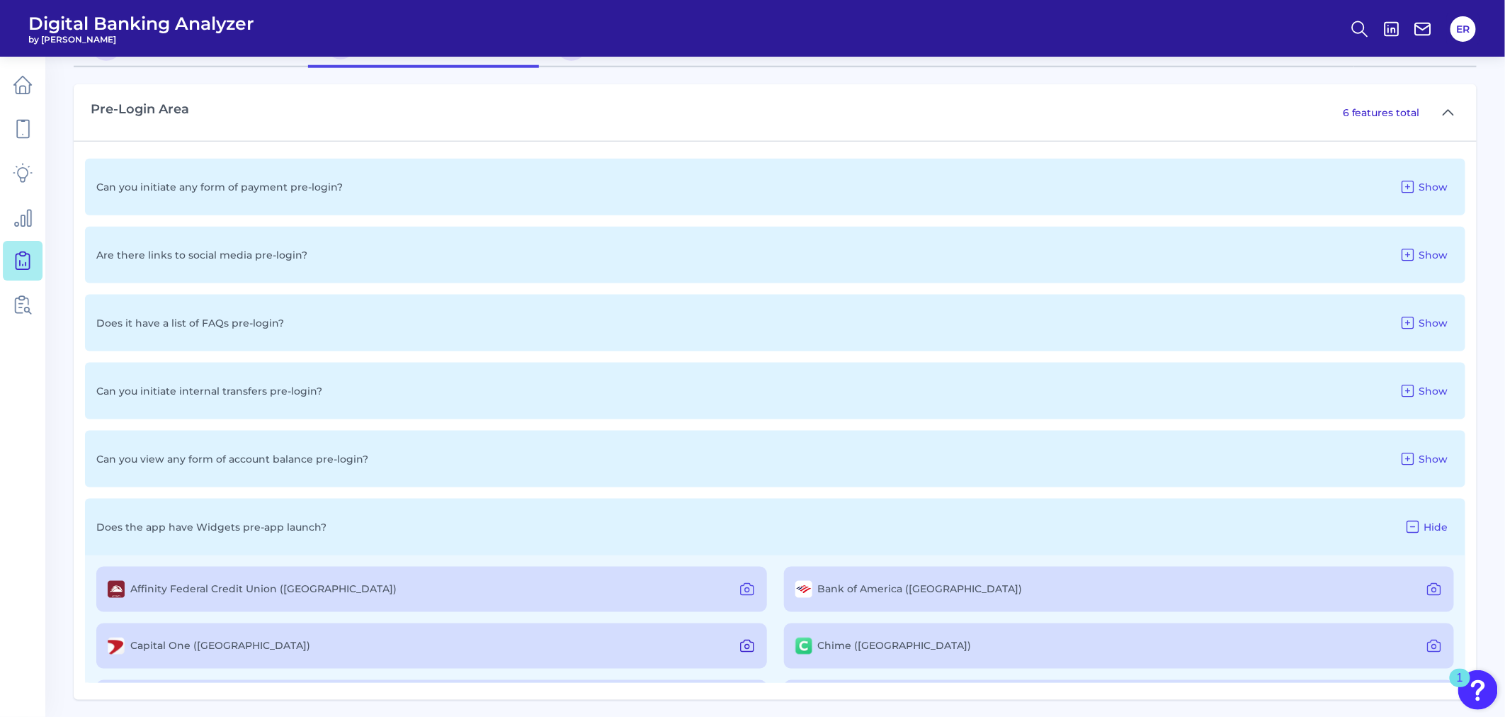
click at [749, 639] on icon at bounding box center [747, 645] width 17 height 17
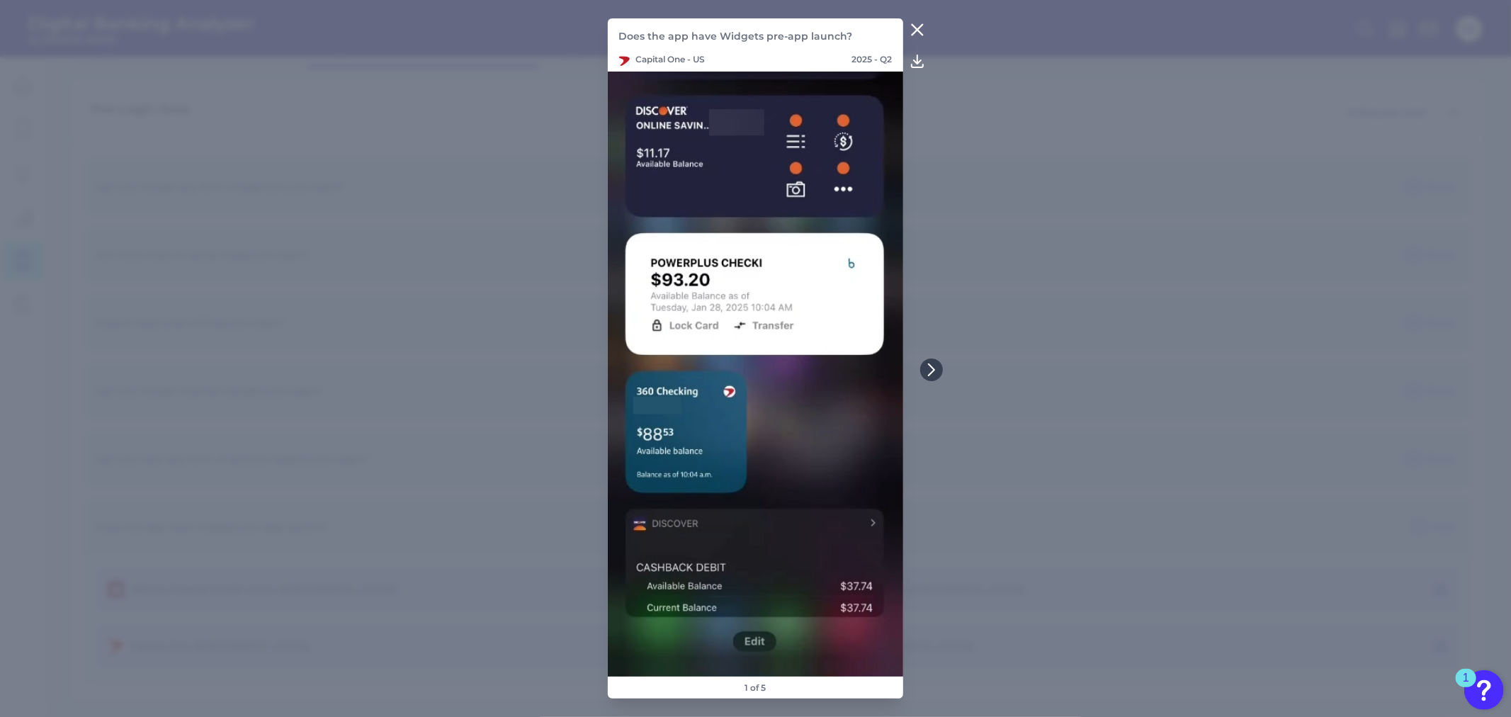
click at [914, 30] on icon at bounding box center [917, 29] width 17 height 17
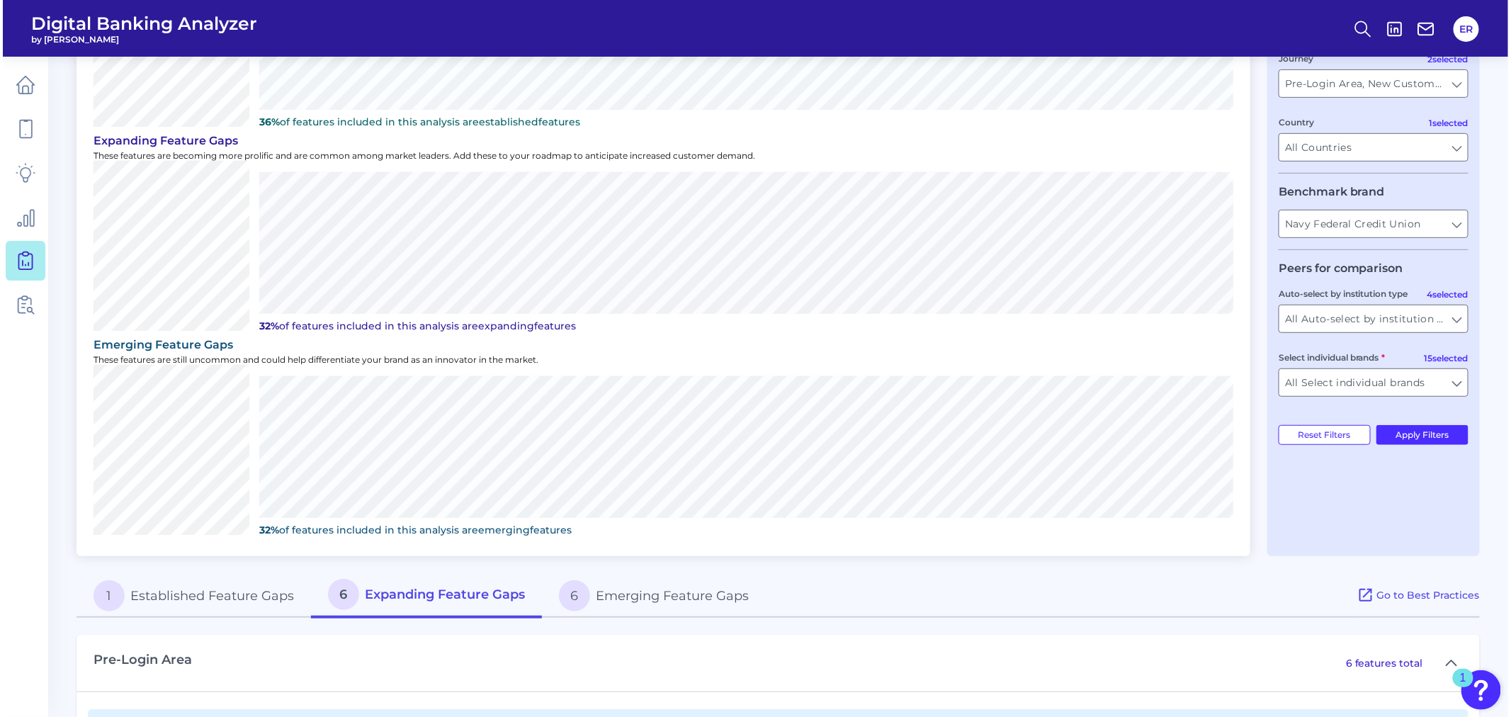
scroll to position [0, 0]
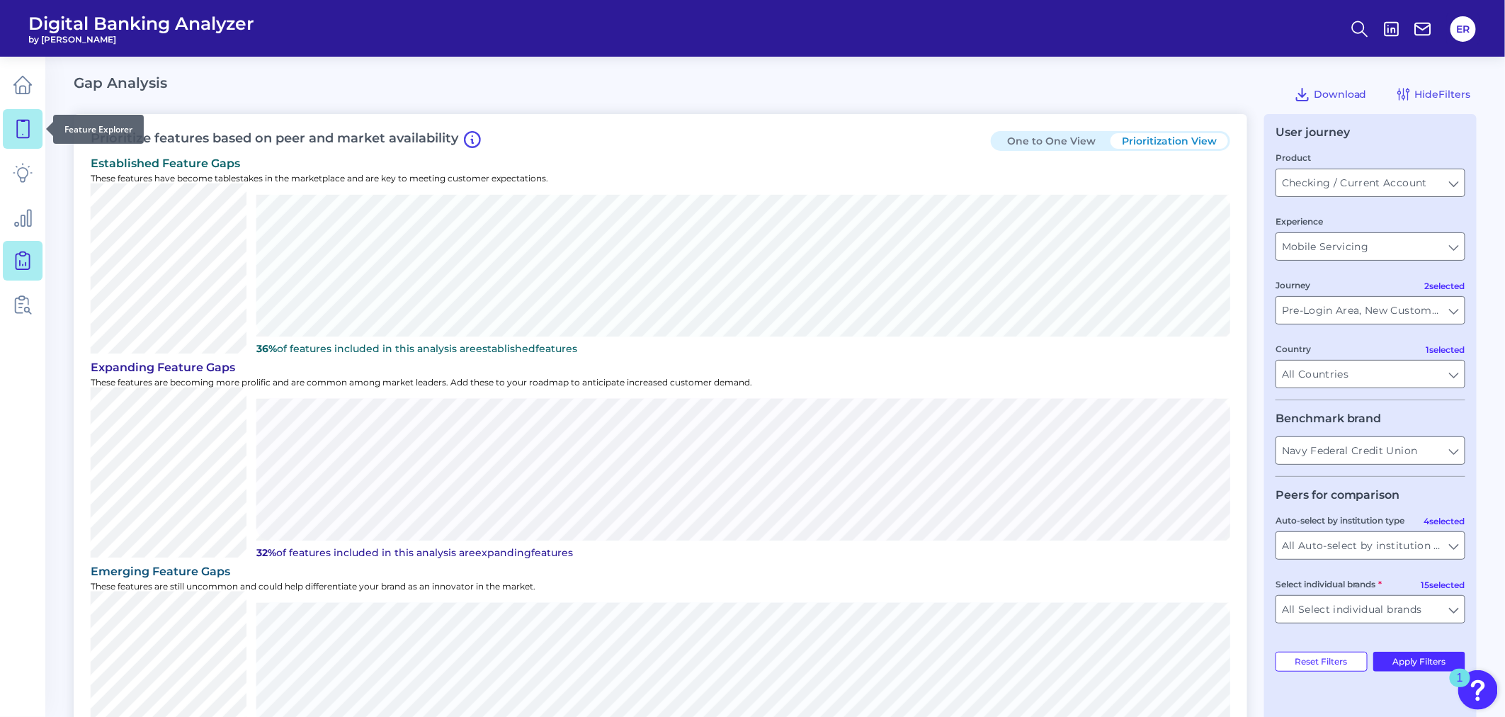
click at [28, 127] on icon at bounding box center [23, 129] width 12 height 18
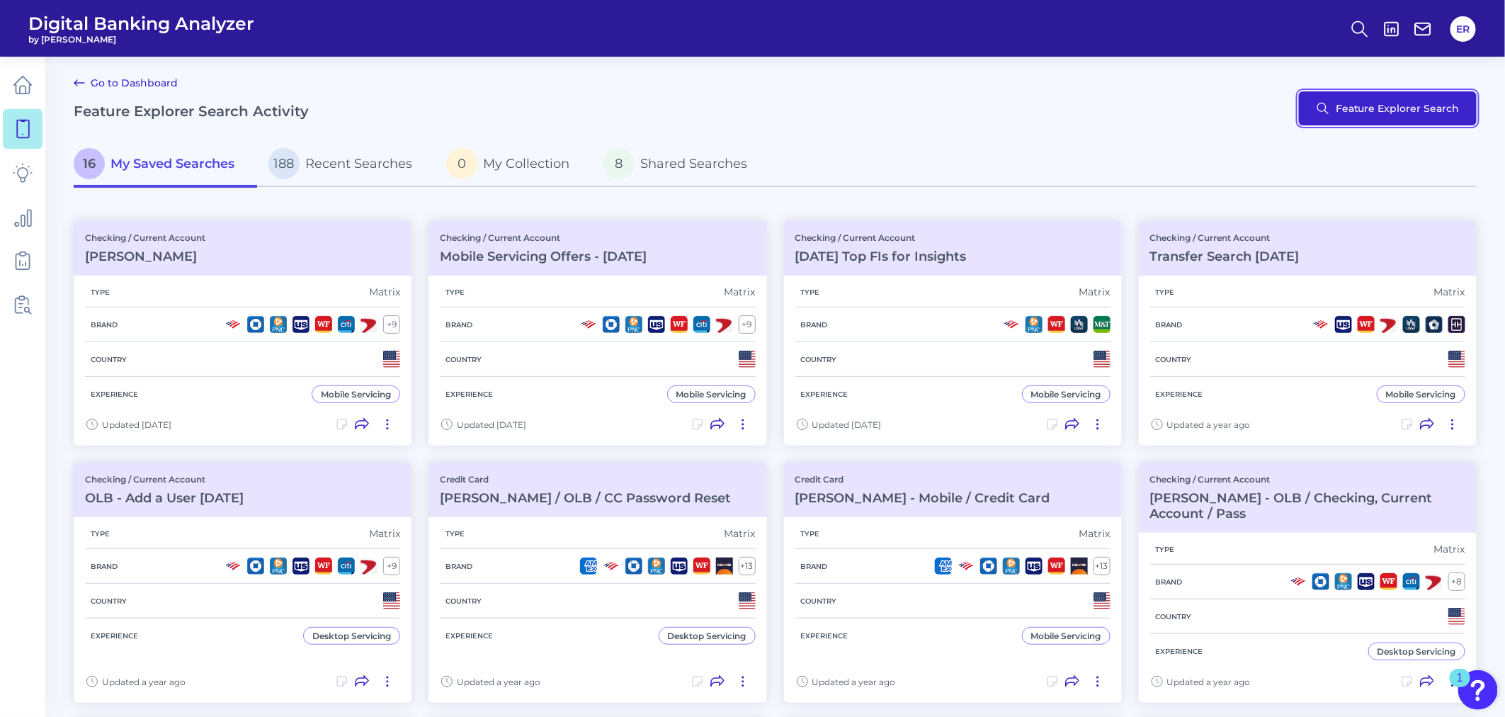
click at [1412, 102] on button "Feature Explorer Search" at bounding box center [1388, 108] width 178 height 34
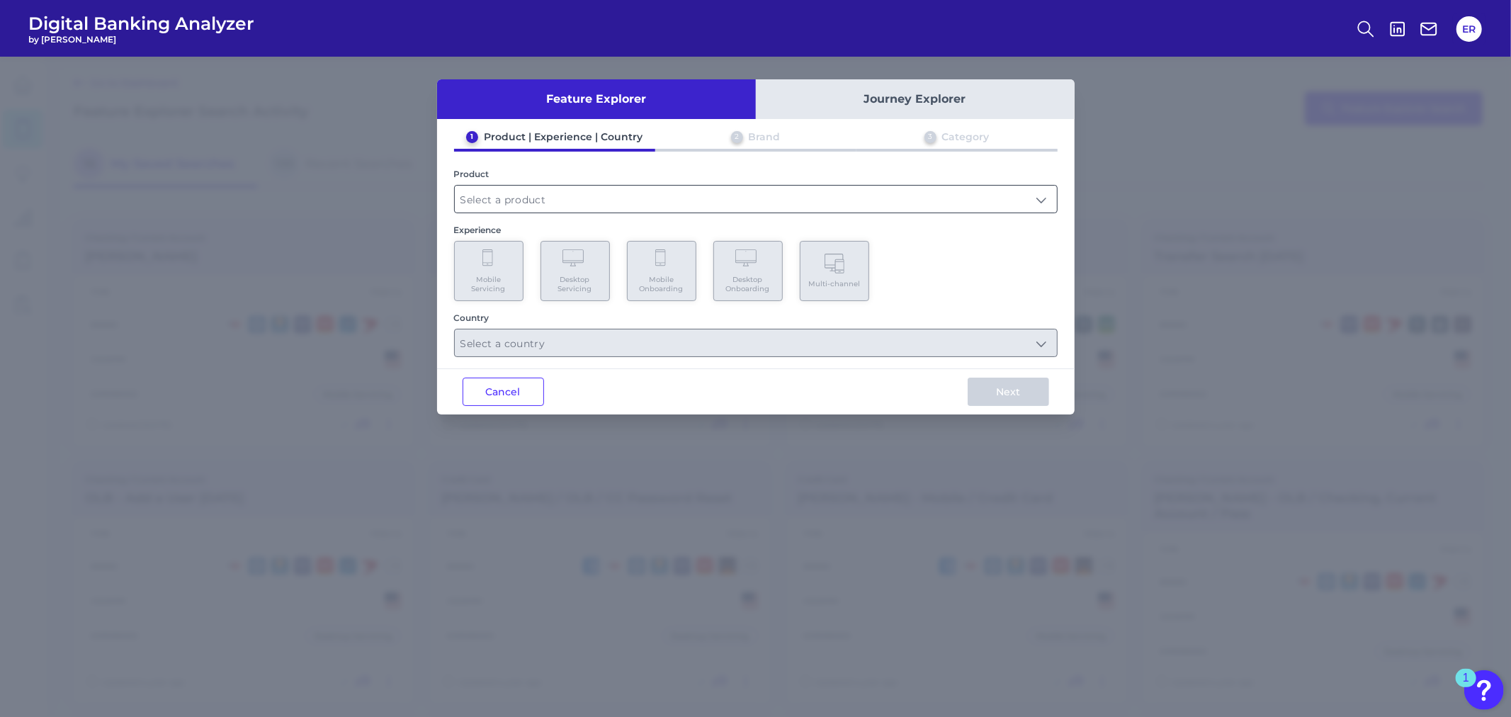
click at [1045, 200] on input "text" at bounding box center [756, 199] width 602 height 27
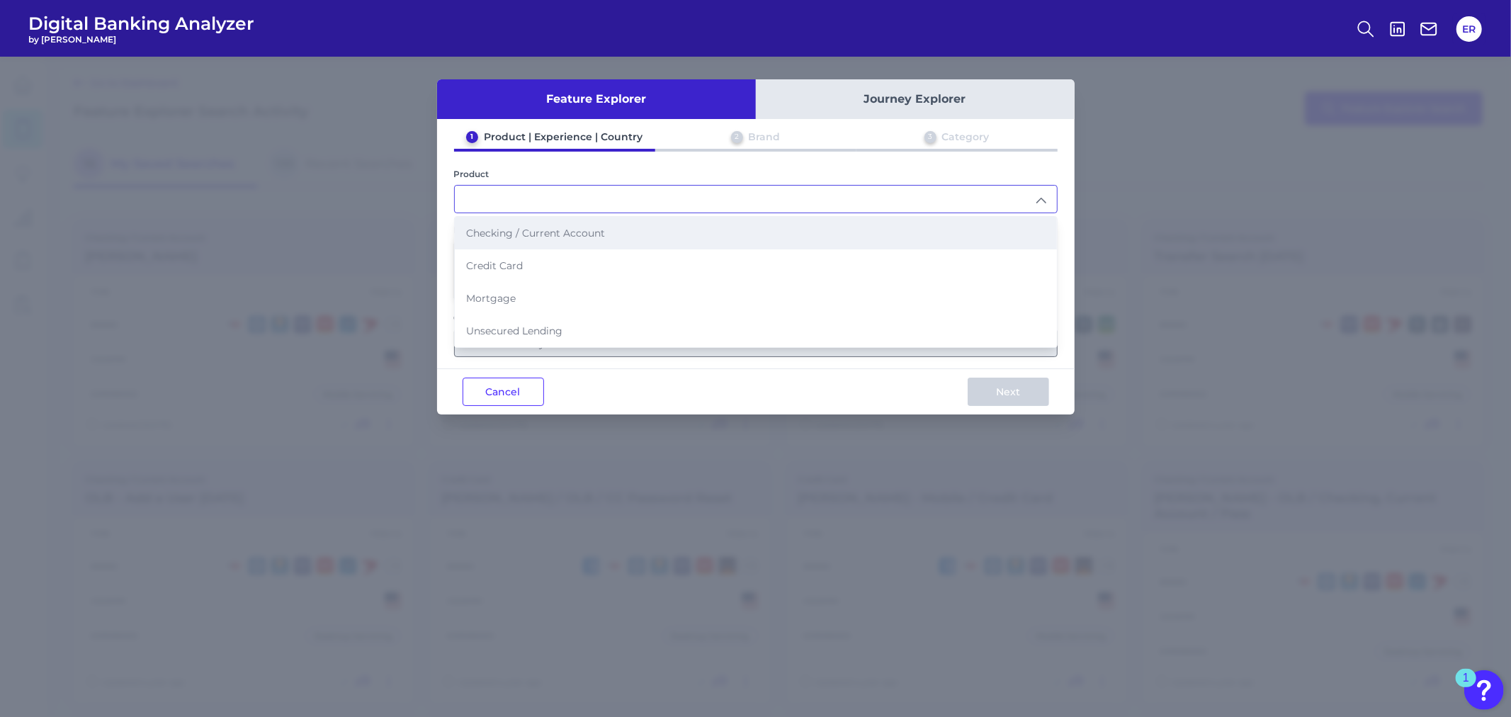
click at [894, 234] on li "Checking / Current Account" at bounding box center [756, 233] width 602 height 33
type input "Checking / Current Account"
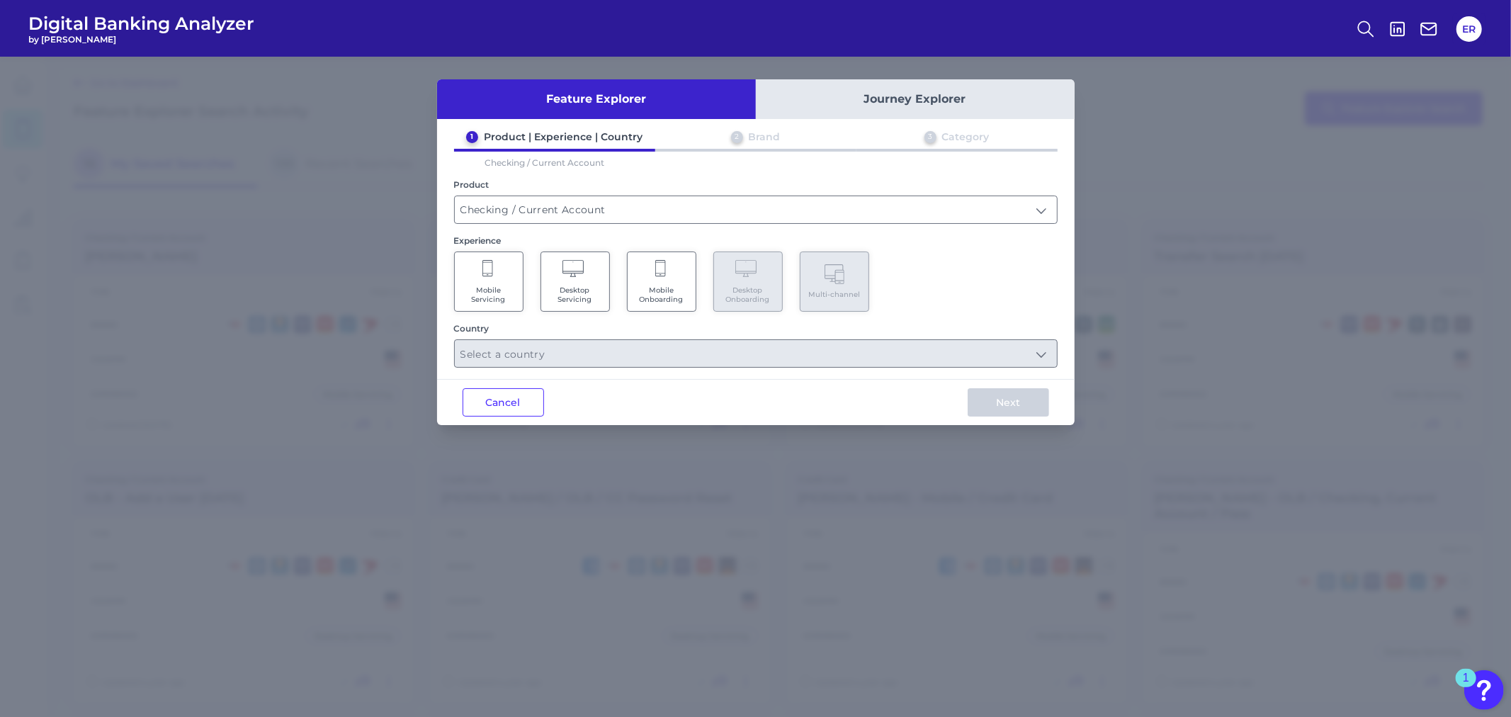
click at [680, 291] on span "Mobile Onboarding" at bounding box center [662, 294] width 54 height 18
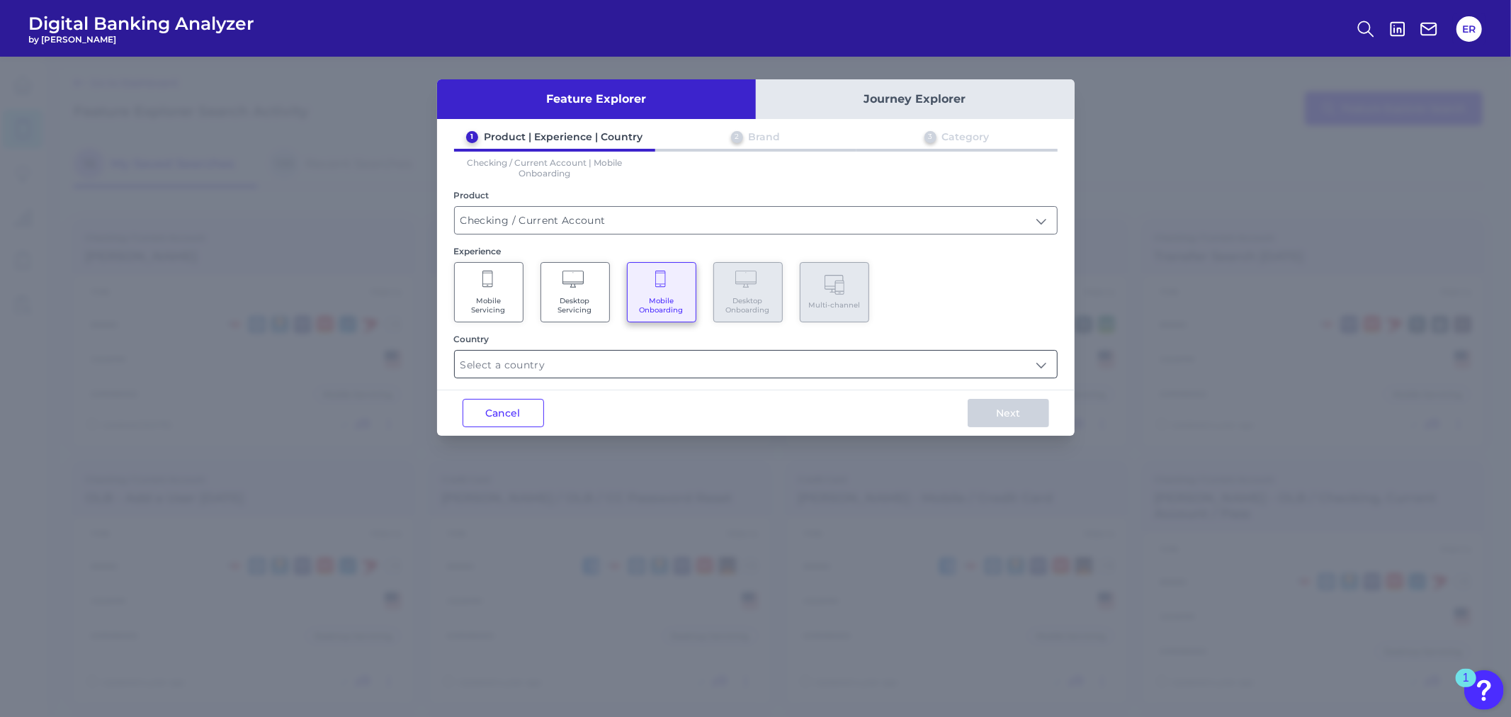
click at [683, 348] on div "Country" at bounding box center [755, 356] width 603 height 45
click at [1037, 363] on input "text" at bounding box center [756, 364] width 602 height 27
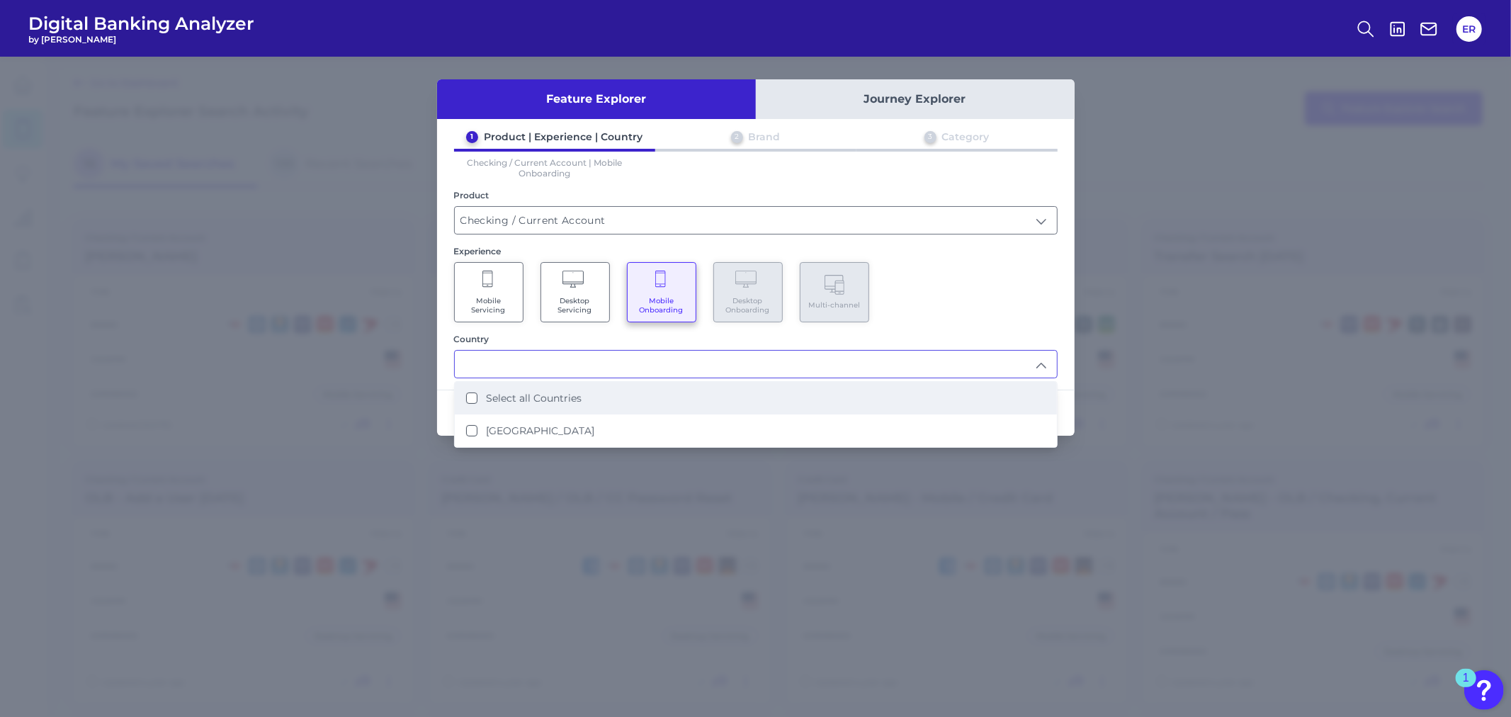
click at [598, 392] on li "Select all Countries" at bounding box center [756, 398] width 602 height 33
type input "Select all Countries"
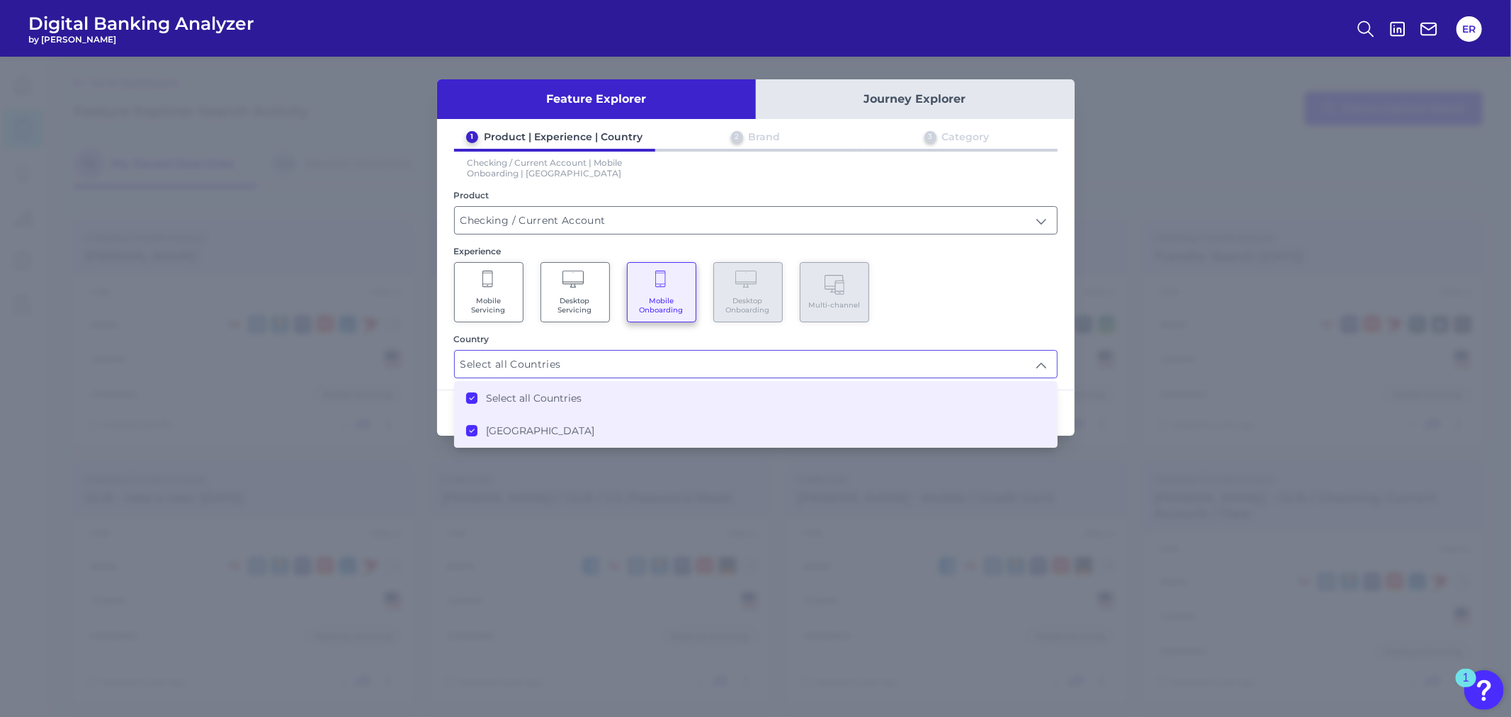
click at [1006, 255] on div "Experience Mobile Servicing Desktop Servicing Mobile Onboarding Desktop Onboard…" at bounding box center [755, 284] width 603 height 76
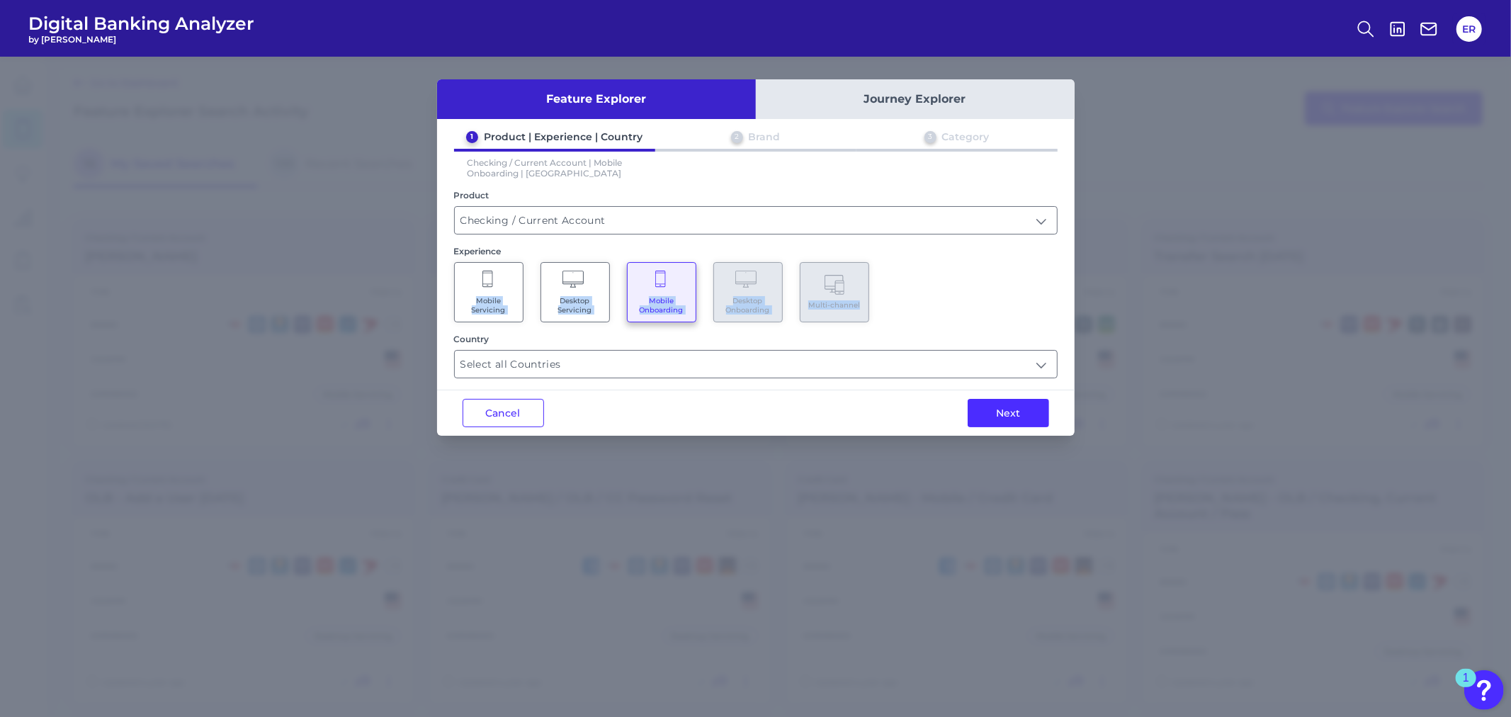
click at [1023, 407] on button "Next" at bounding box center [1007, 413] width 81 height 28
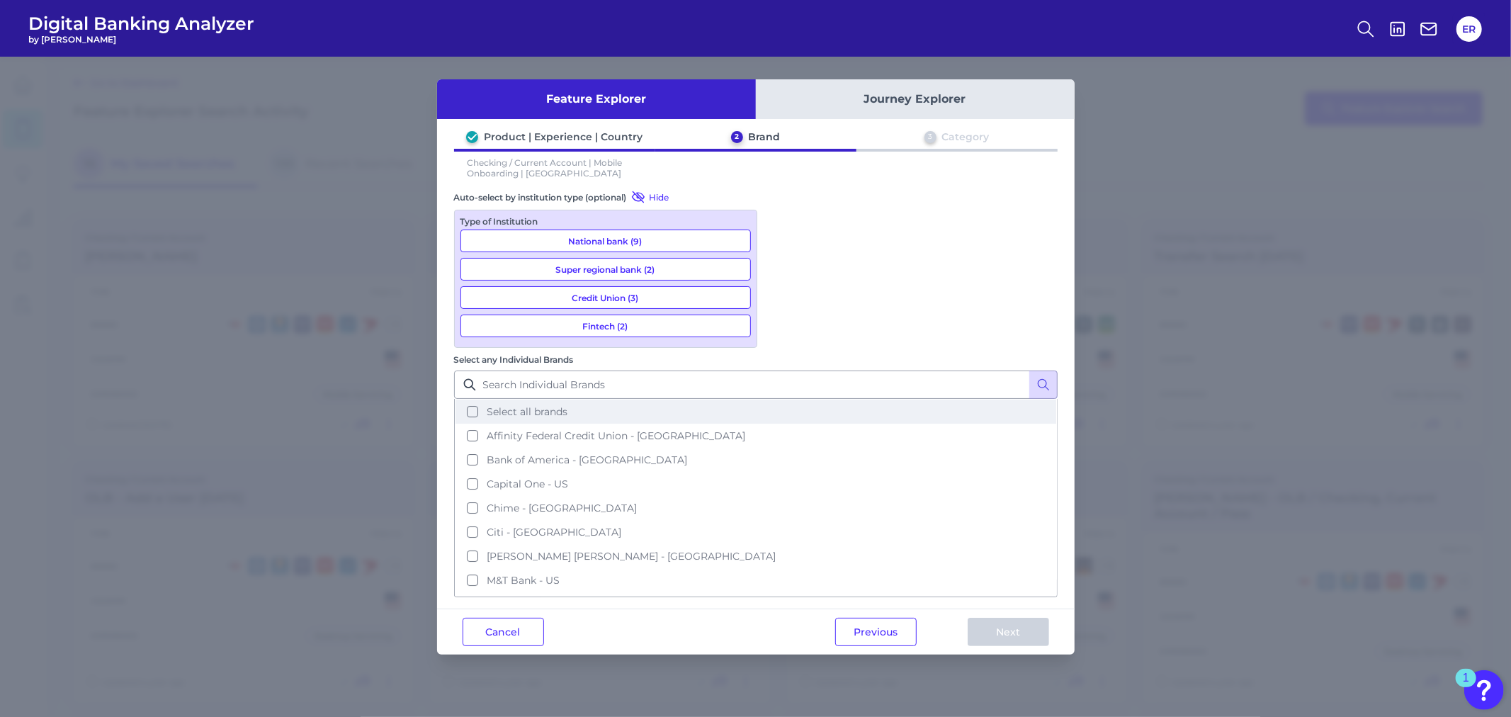
click at [784, 399] on button "Select all brands" at bounding box center [755, 411] width 601 height 24
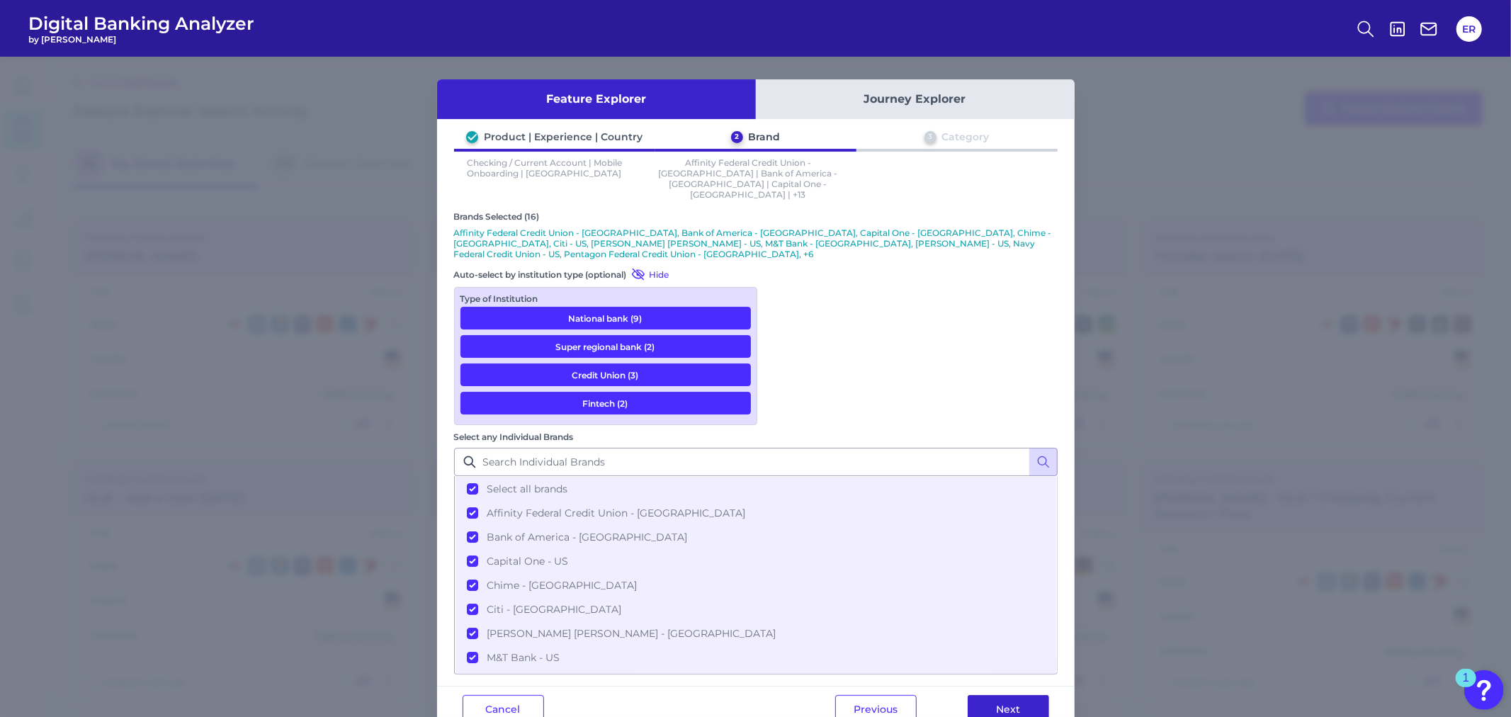
click at [1009, 695] on button "Next" at bounding box center [1007, 709] width 81 height 28
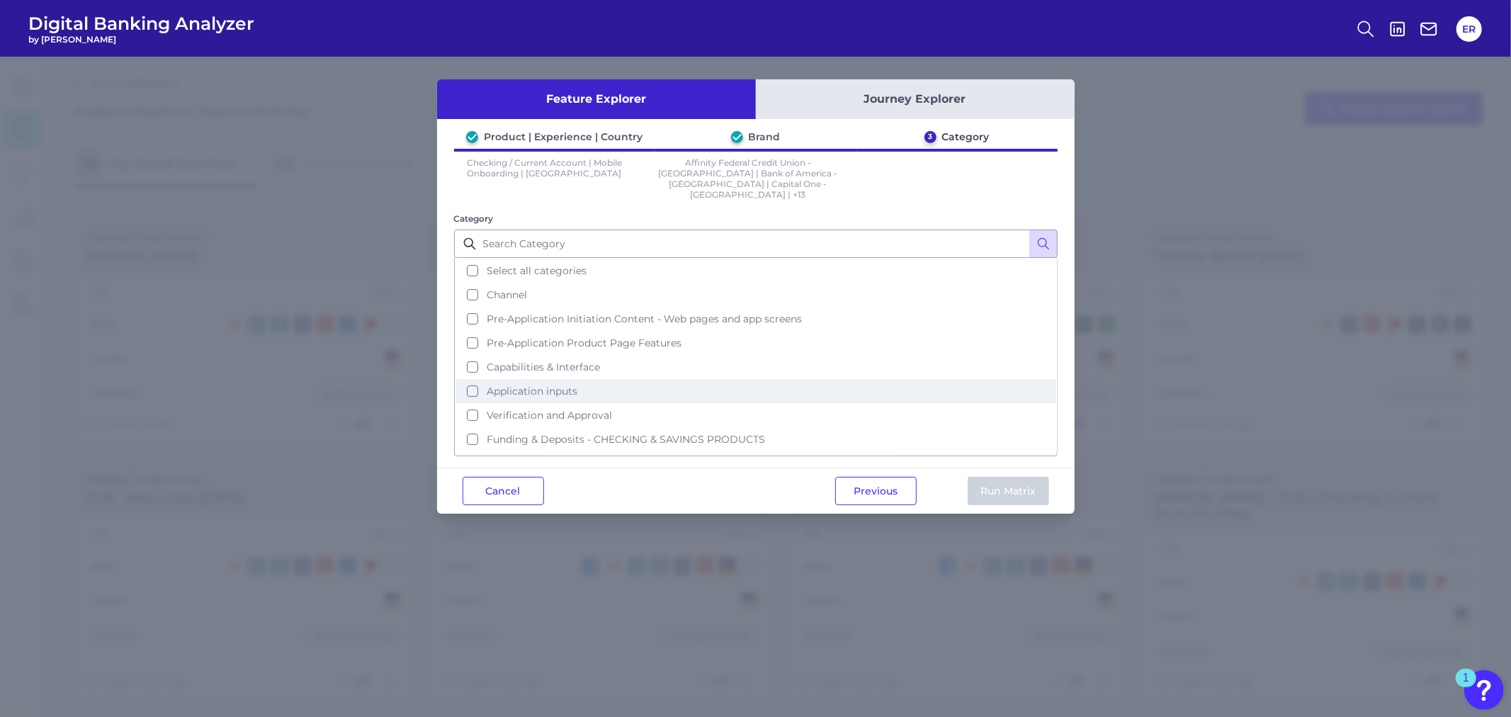
click at [470, 379] on button "Application inputs" at bounding box center [755, 391] width 601 height 24
click at [1008, 477] on button "Run Matrix" at bounding box center [1007, 491] width 81 height 28
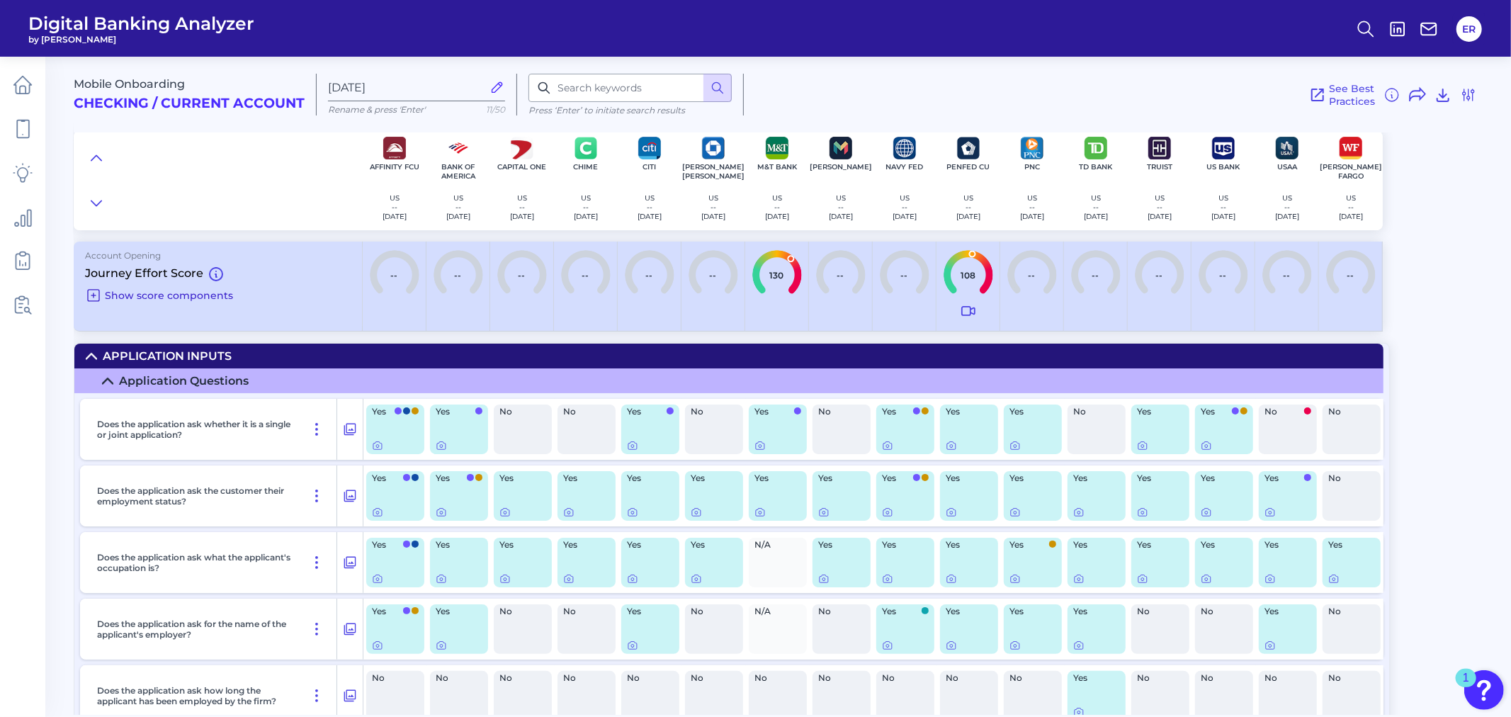
click at [97, 293] on icon at bounding box center [93, 295] width 17 height 17
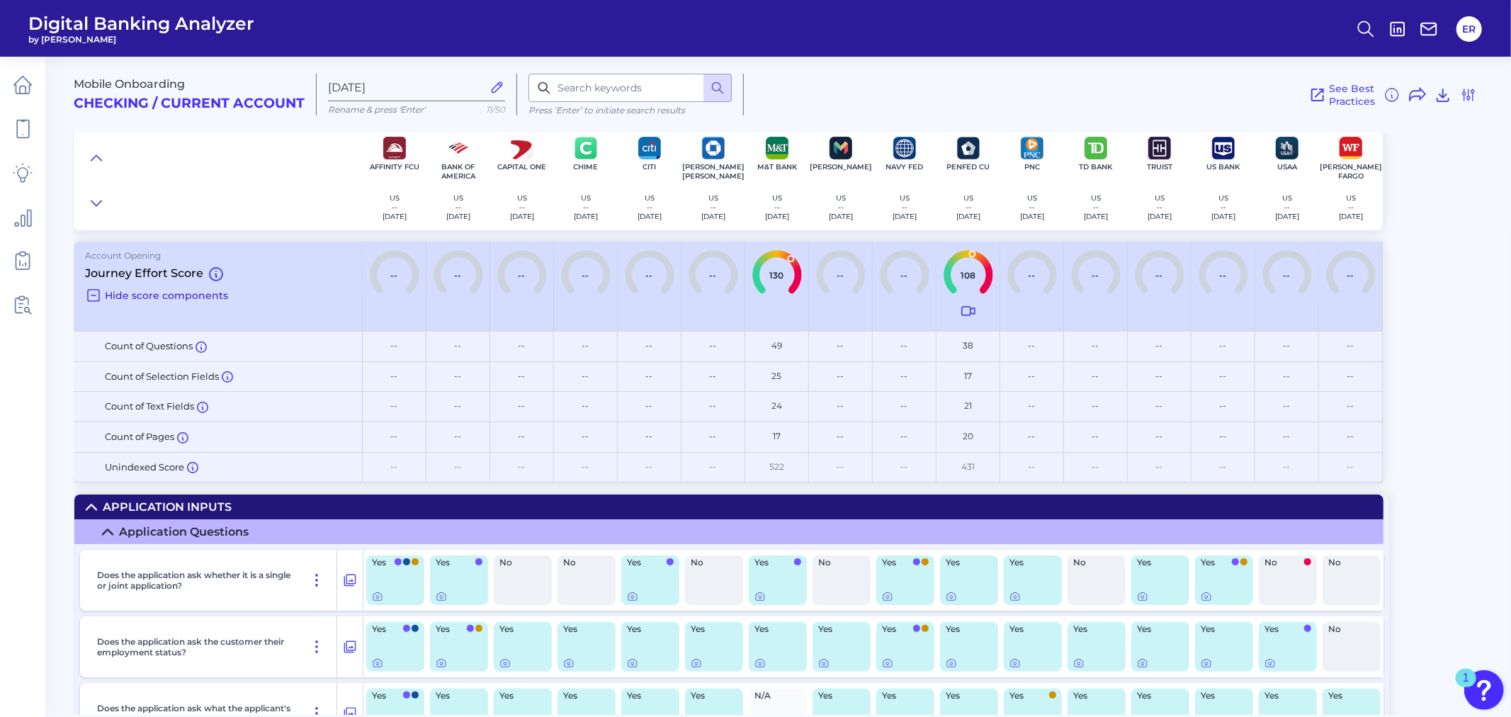
click at [96, 290] on icon at bounding box center [93, 295] width 11 height 11
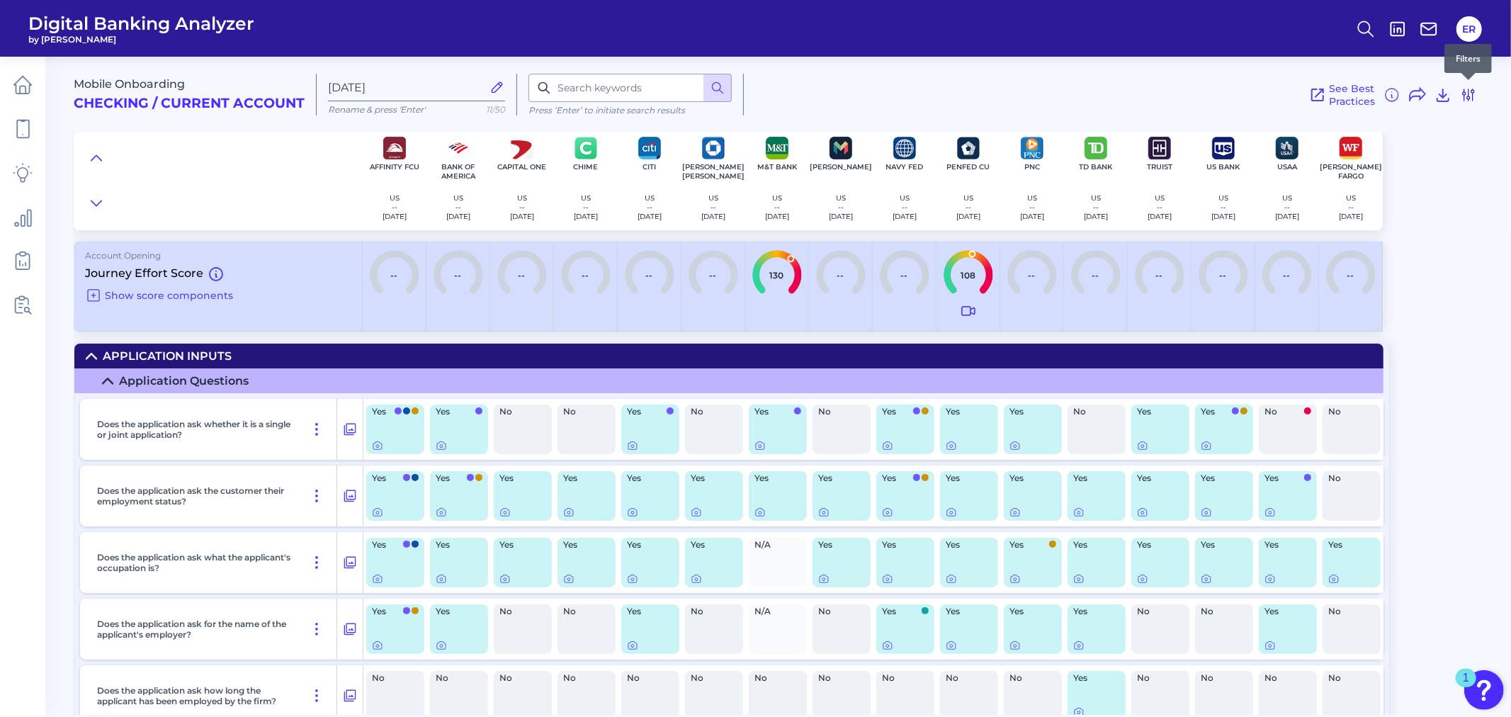
click at [1463, 95] on icon at bounding box center [1468, 94] width 17 height 17
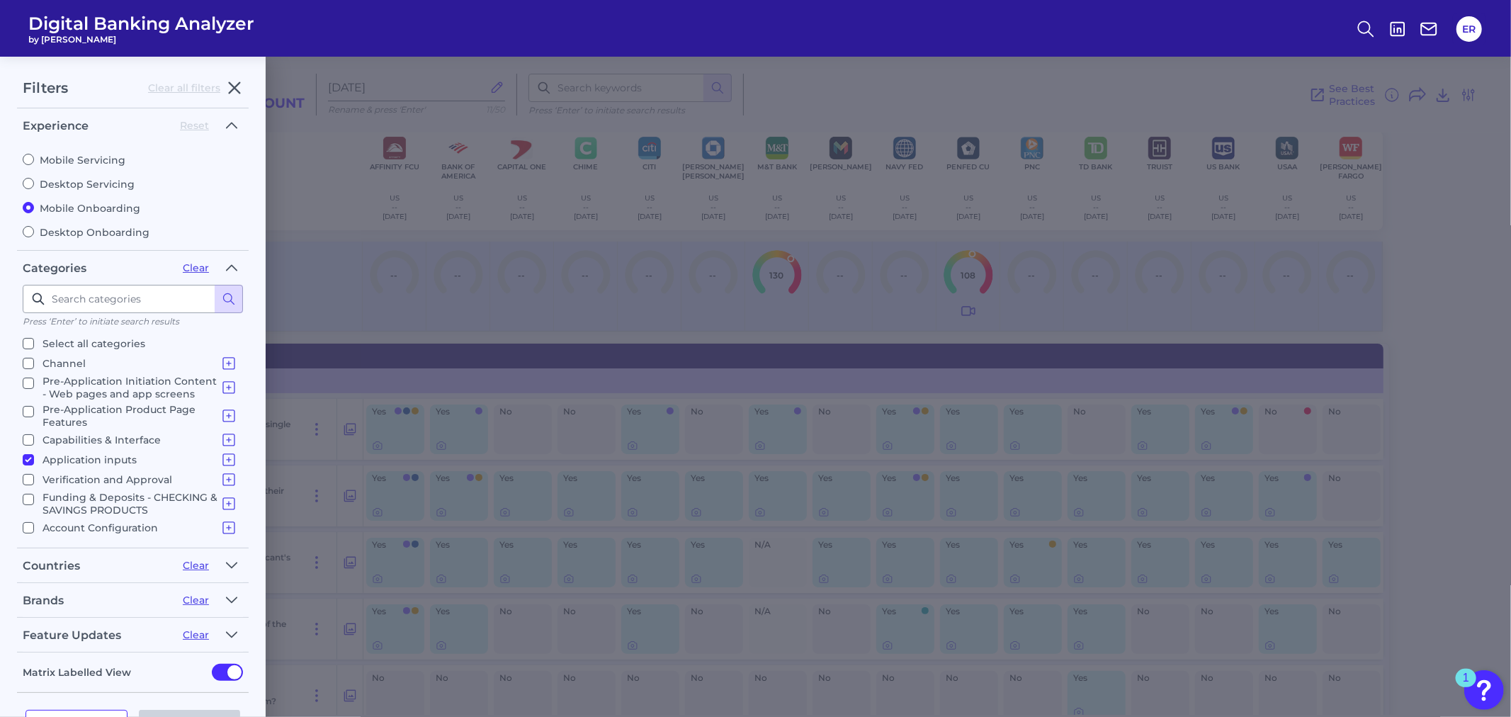
click at [30, 454] on input "Application inputs Application Questions Additional Applicants & Products" at bounding box center [28, 459] width 11 height 11
checkbox input "false"
click at [27, 494] on input "Funding & Deposits - CHECKING & SAVINGS PRODUCTS Funding & Deposits - CHECKING …" at bounding box center [28, 499] width 11 height 11
checkbox input "true"
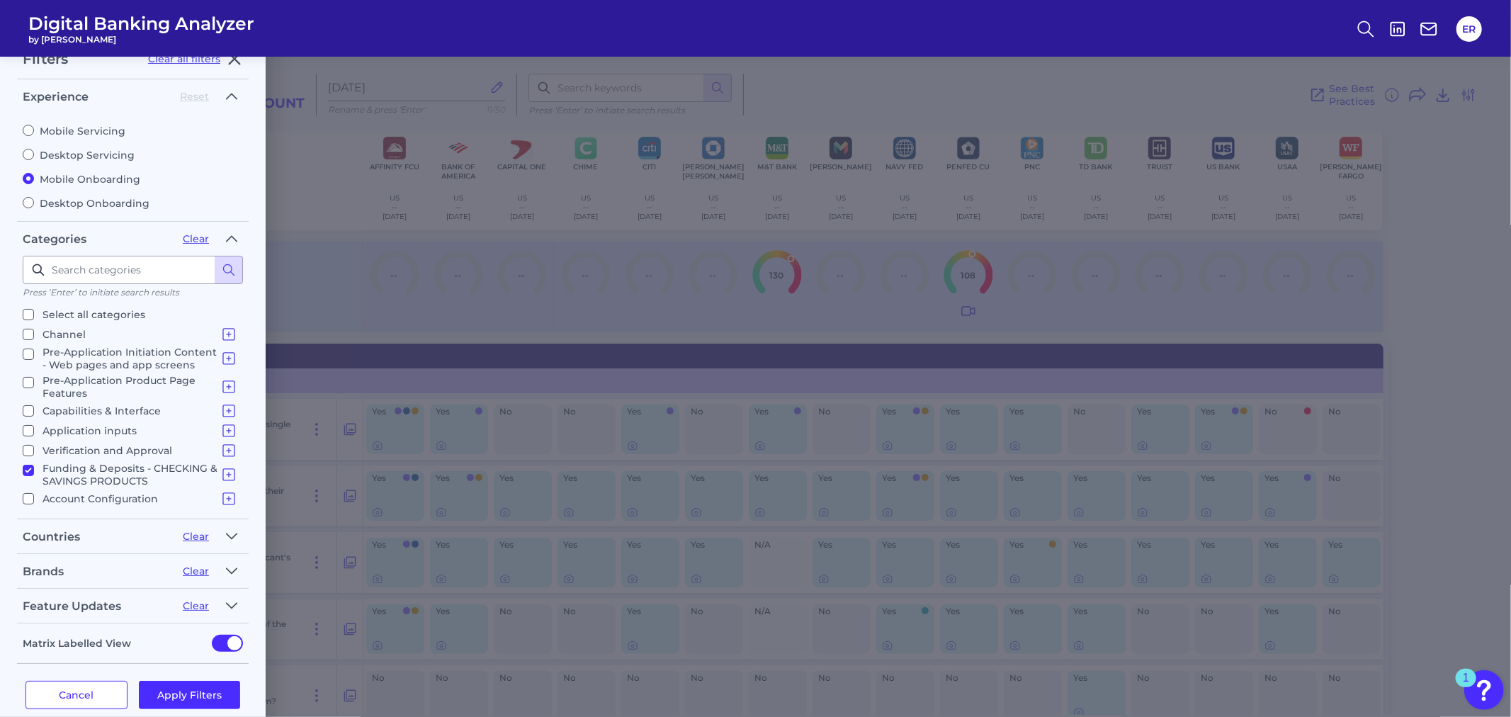
scroll to position [45, 0]
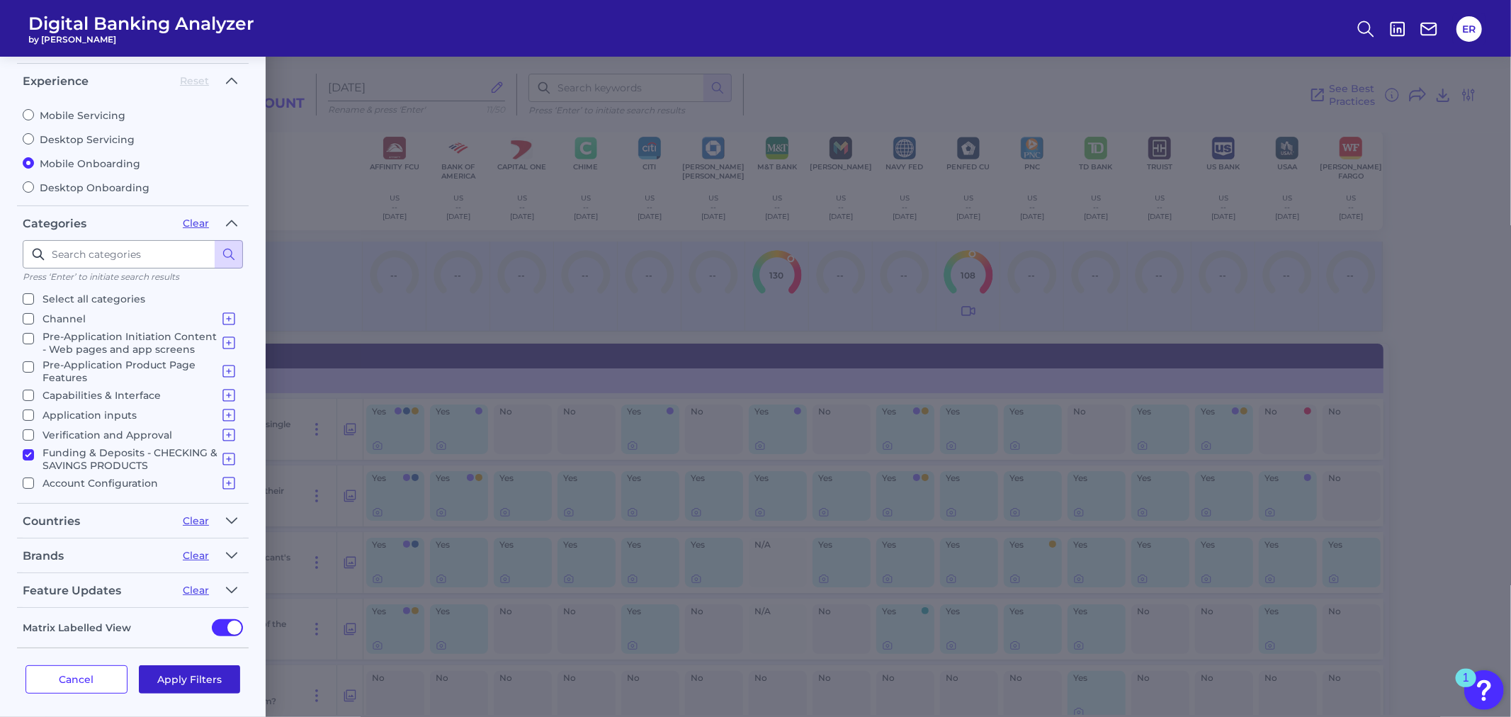
click at [201, 673] on button "Apply Filters" at bounding box center [190, 679] width 102 height 28
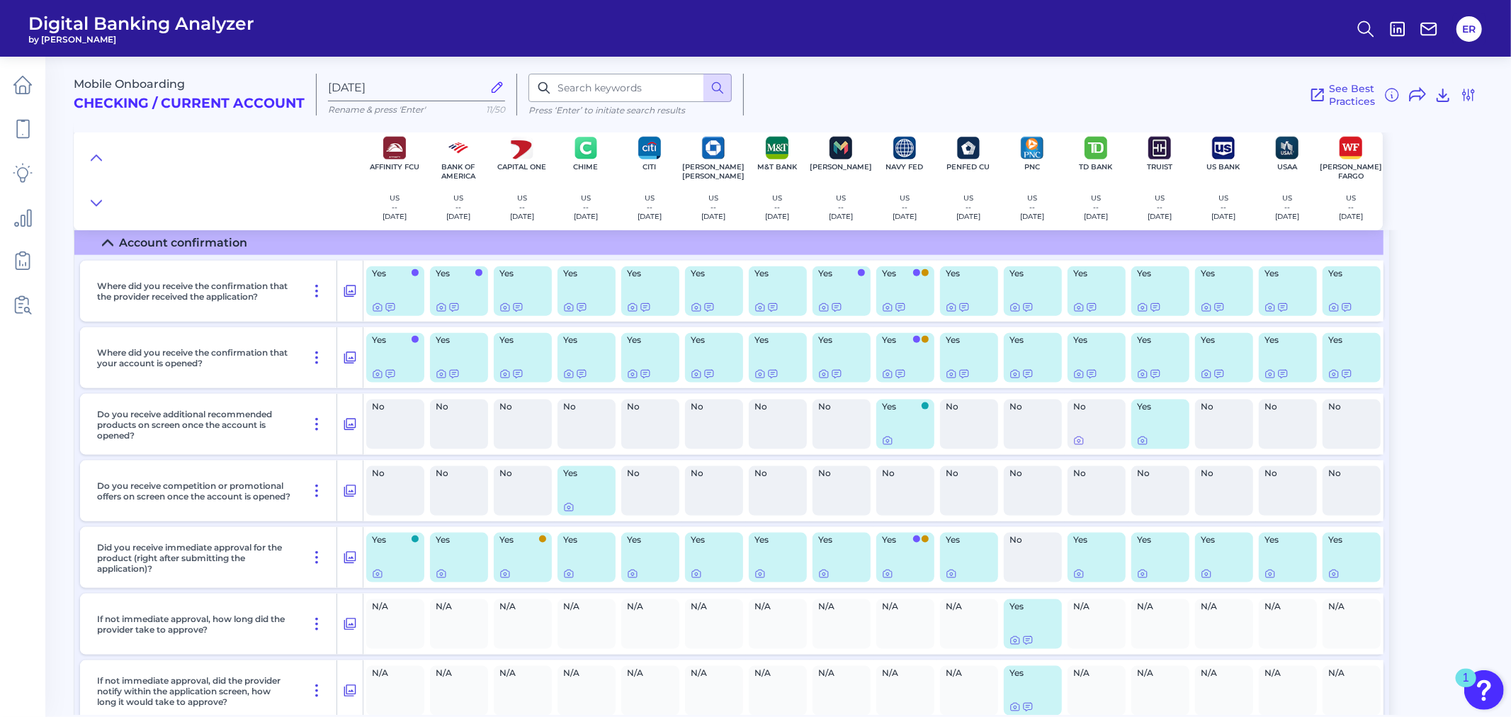
scroll to position [1386, 0]
